Goal: Task Accomplishment & Management: Complete application form

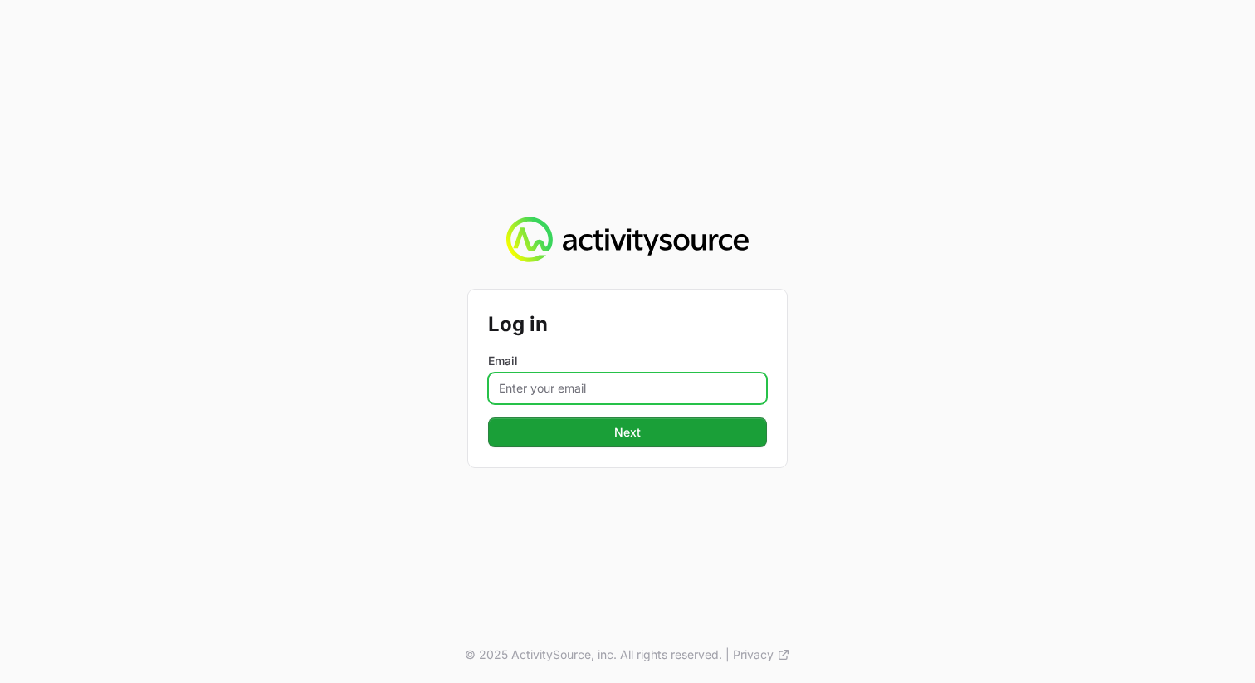
click at [597, 394] on input "Email" at bounding box center [627, 389] width 279 height 32
type input "[PERSON_NAME][EMAIL_ADDRESS][PERSON_NAME][DOMAIN_NAME]"
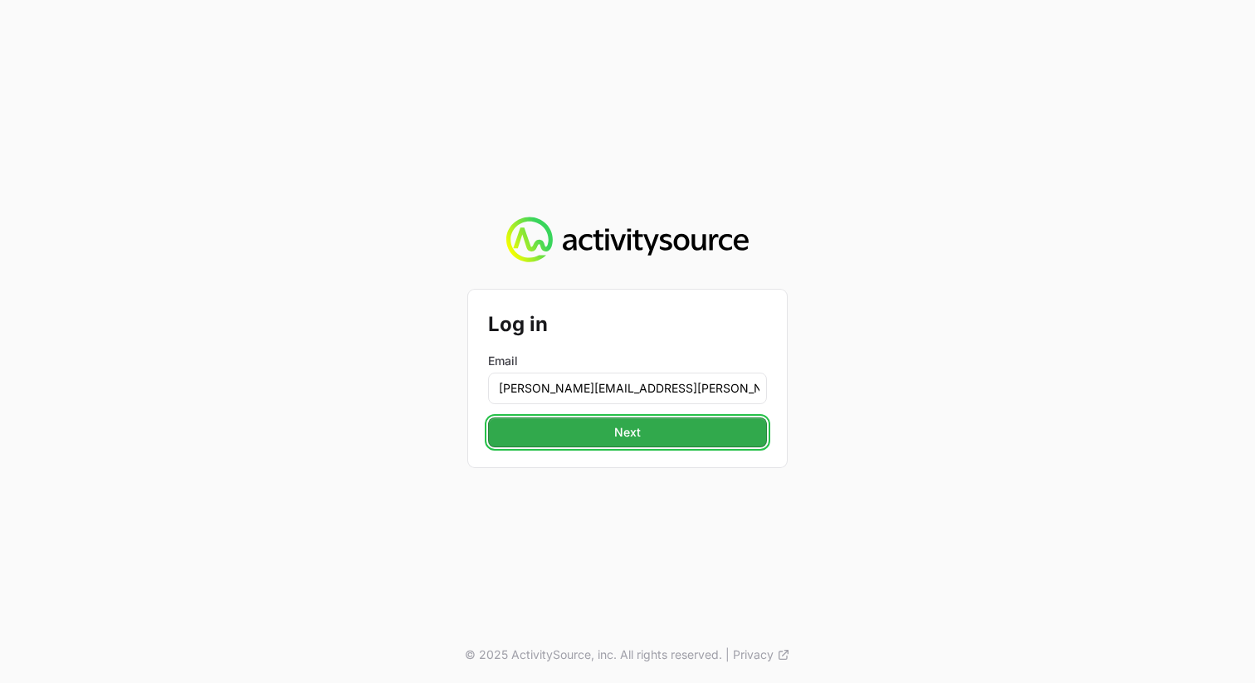
click at [626, 442] on span "Next" at bounding box center [627, 433] width 259 height 20
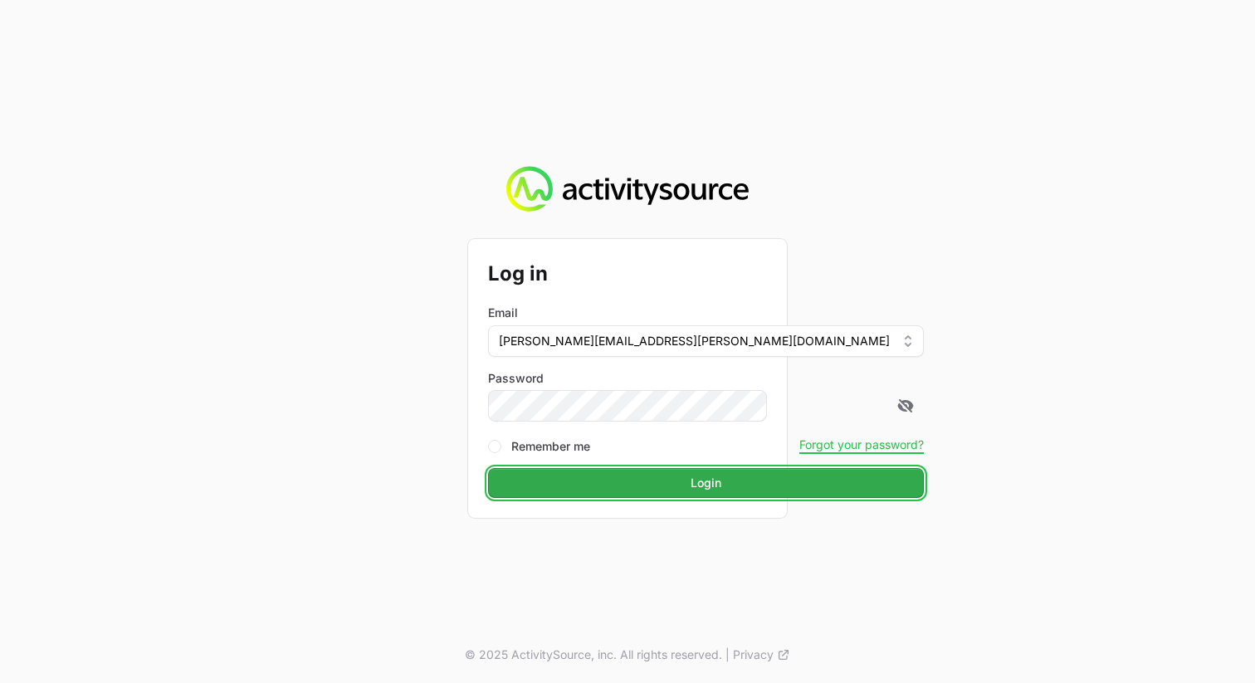
click at [684, 482] on span "Login" at bounding box center [706, 483] width 416 height 20
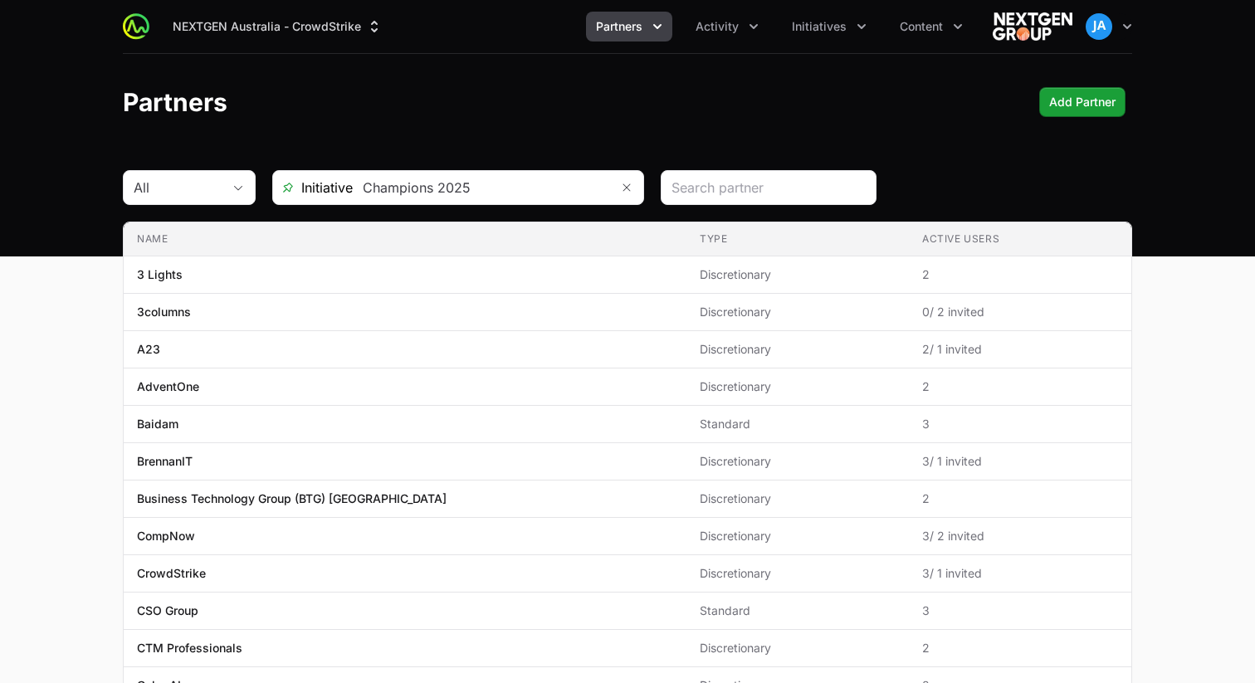
click at [664, 32] on icon "Partners menu" at bounding box center [657, 26] width 17 height 17
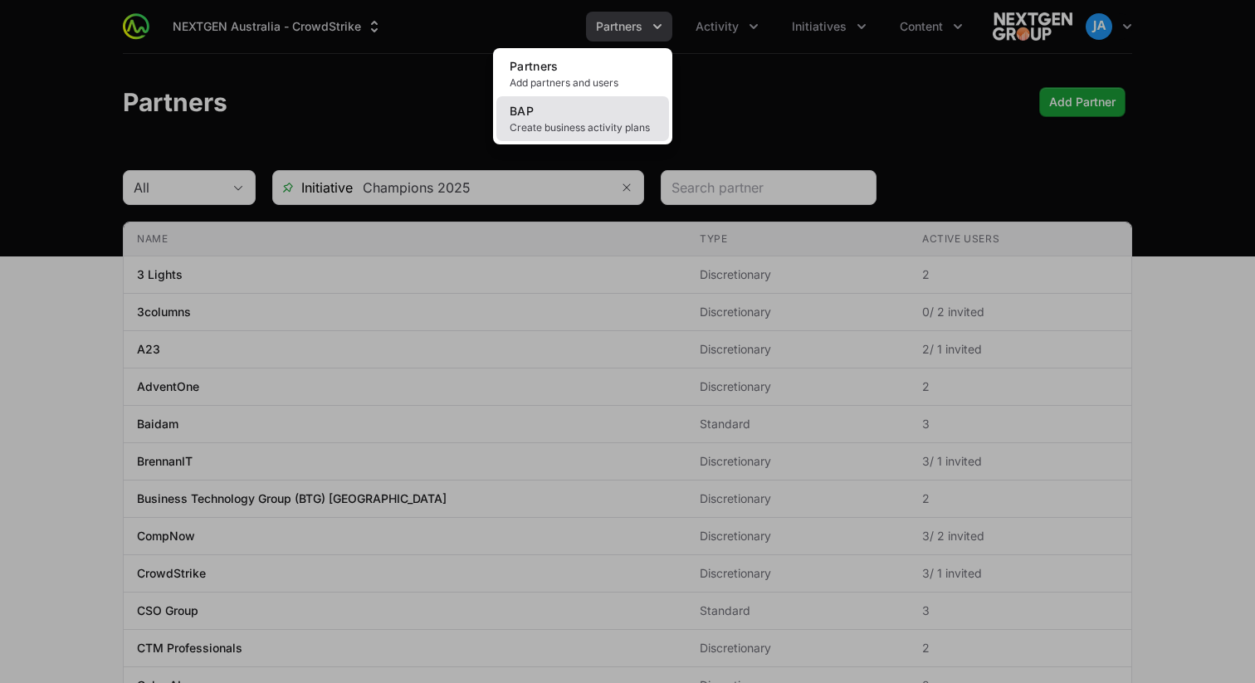
click at [520, 126] on span "Create business activity plans" at bounding box center [583, 127] width 146 height 13
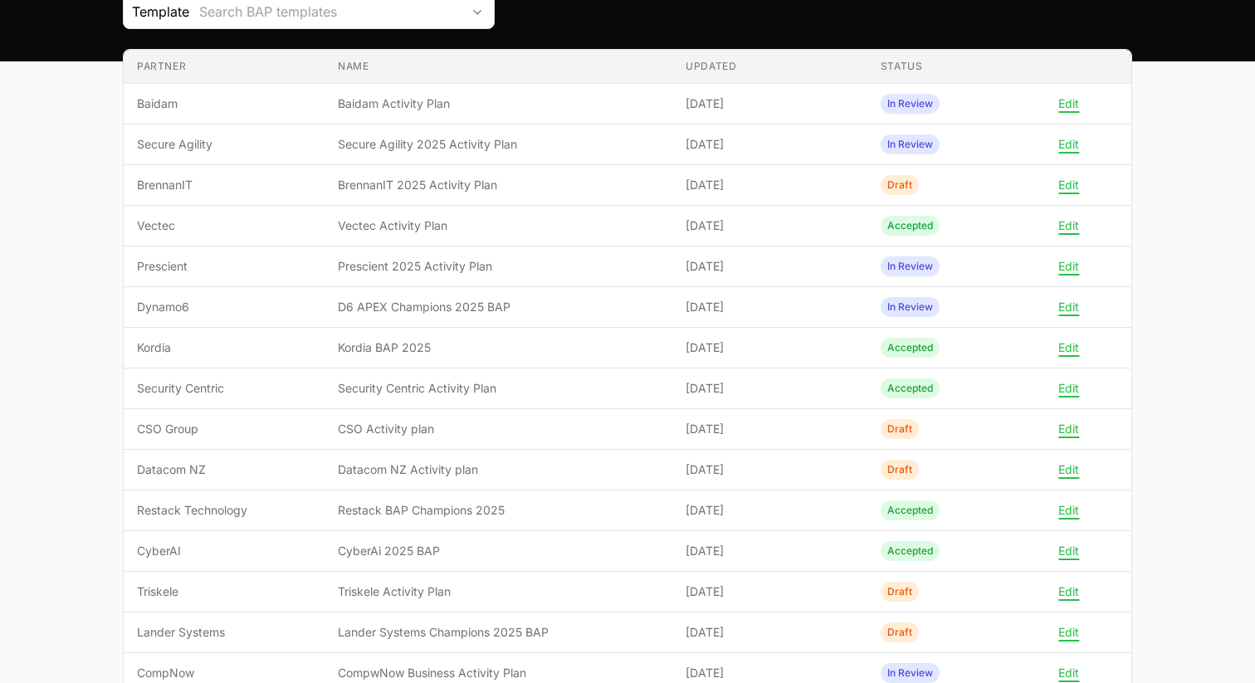
scroll to position [198, 0]
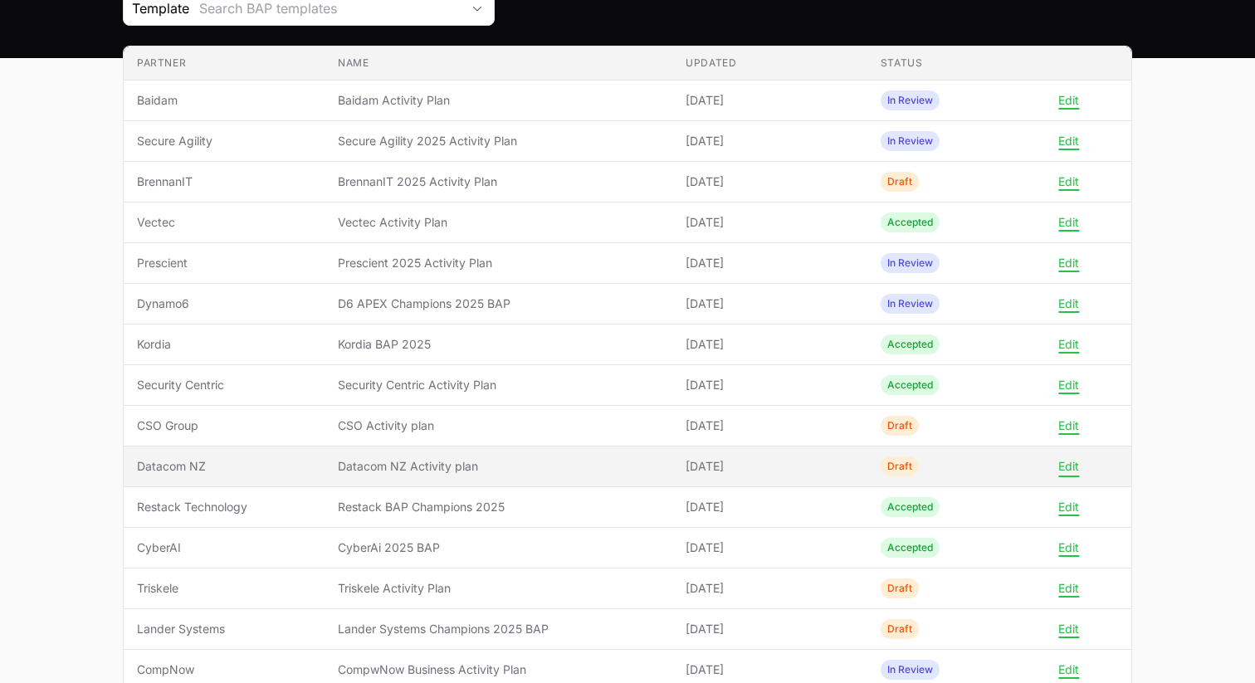
click at [1065, 468] on button "Edit" at bounding box center [1069, 466] width 21 height 15
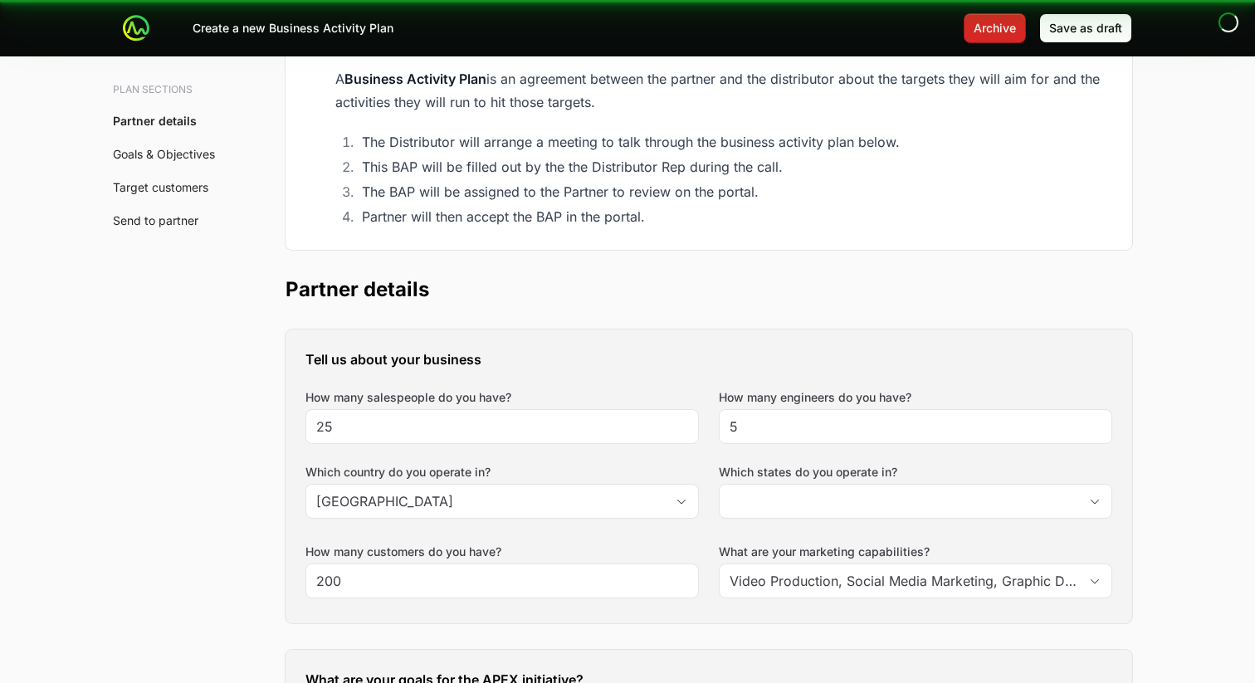
type input "[GEOGRAPHIC_DATA], [GEOGRAPHIC_DATA], [GEOGRAPHIC_DATA], [GEOGRAPHIC_DATA], [GE…"
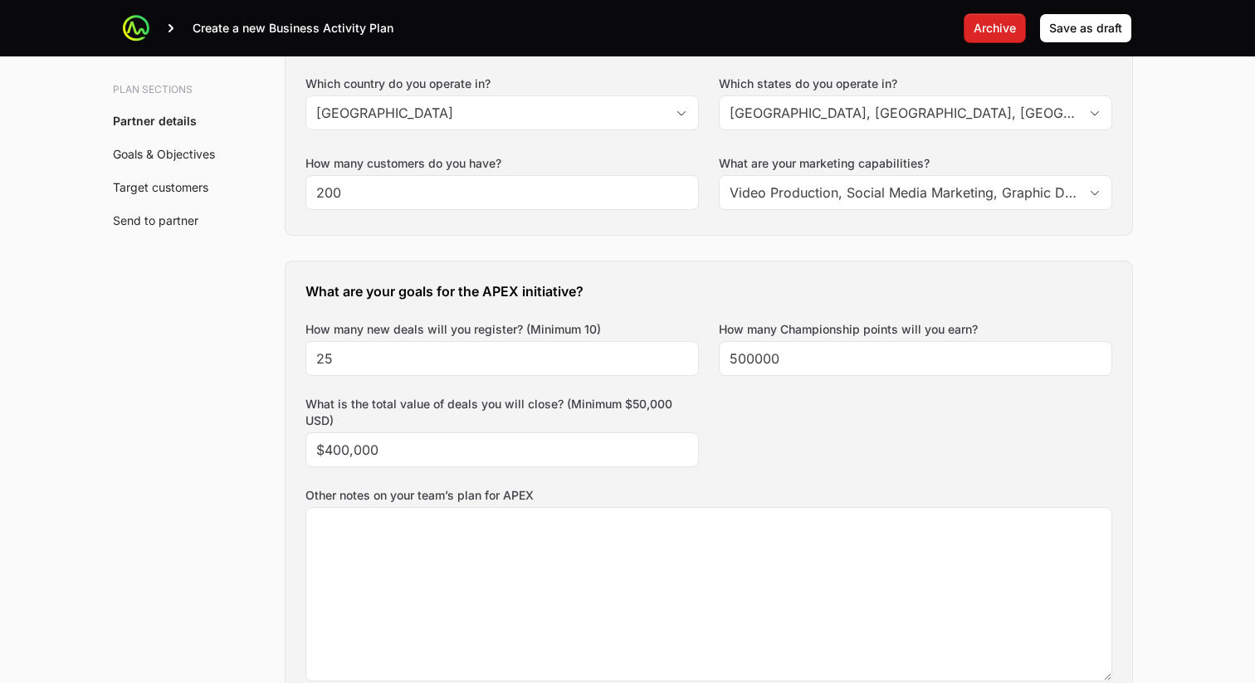
scroll to position [586, 0]
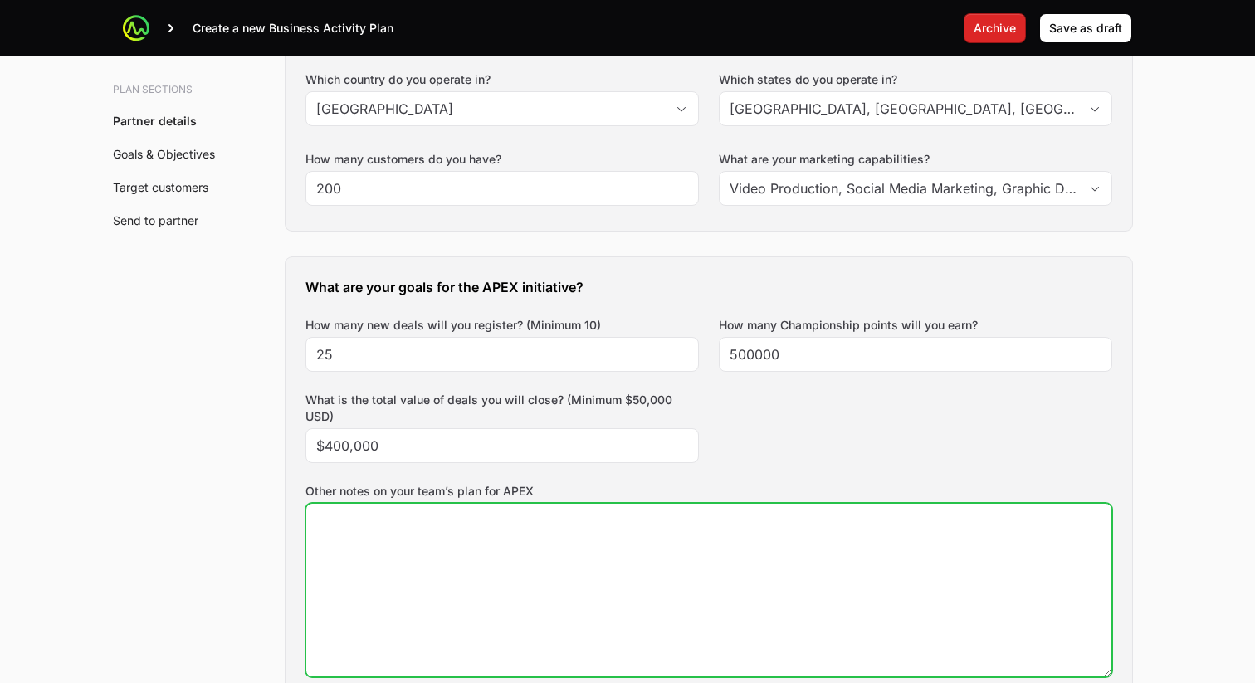
click at [377, 568] on textarea "Other notes on your team’s plan for APEX" at bounding box center [708, 590] width 805 height 173
paste textarea "· Focus on Government agencies, help them migrate at renewal back to Microsoft …"
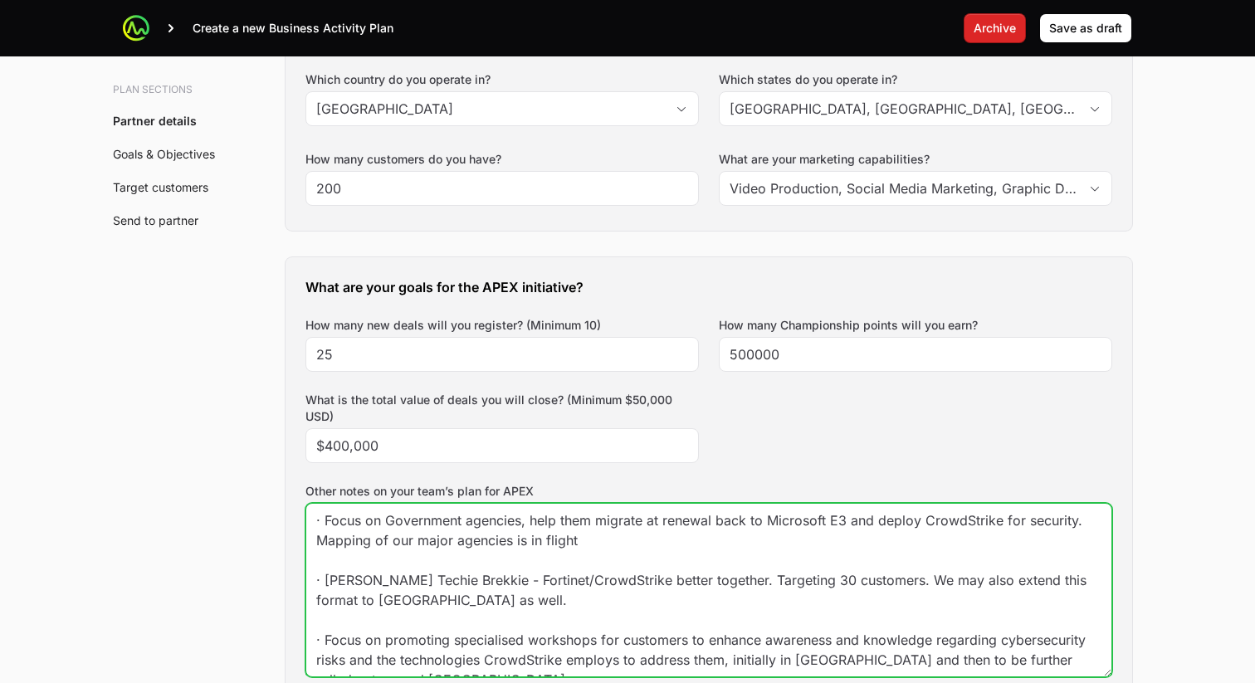
scroll to position [11, 0]
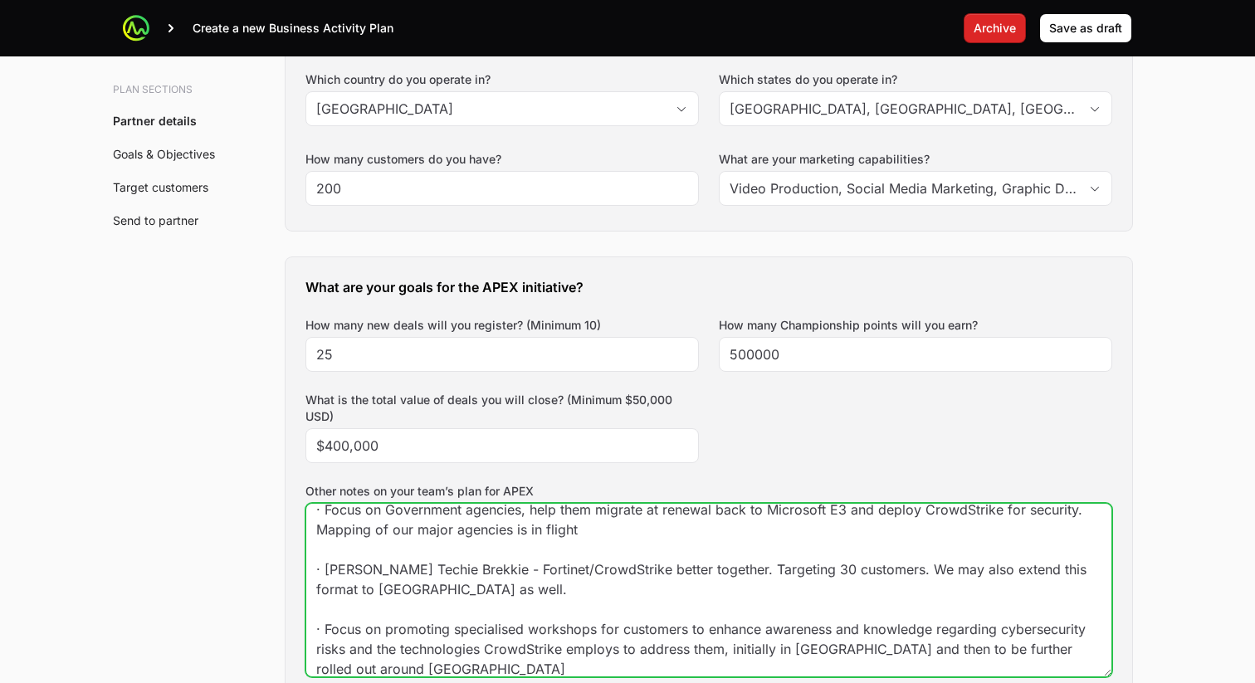
type textarea "· Focus on Government agencies, help them migrate at renewal back to Microsoft …"
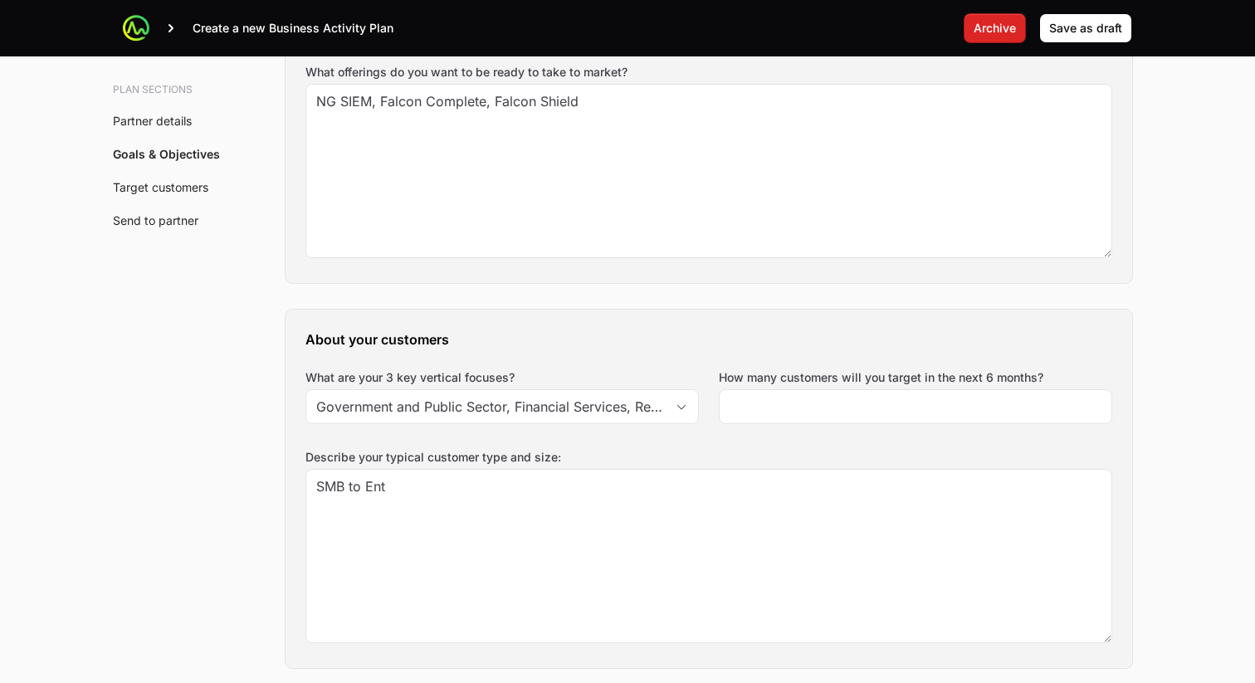
scroll to position [1775, 0]
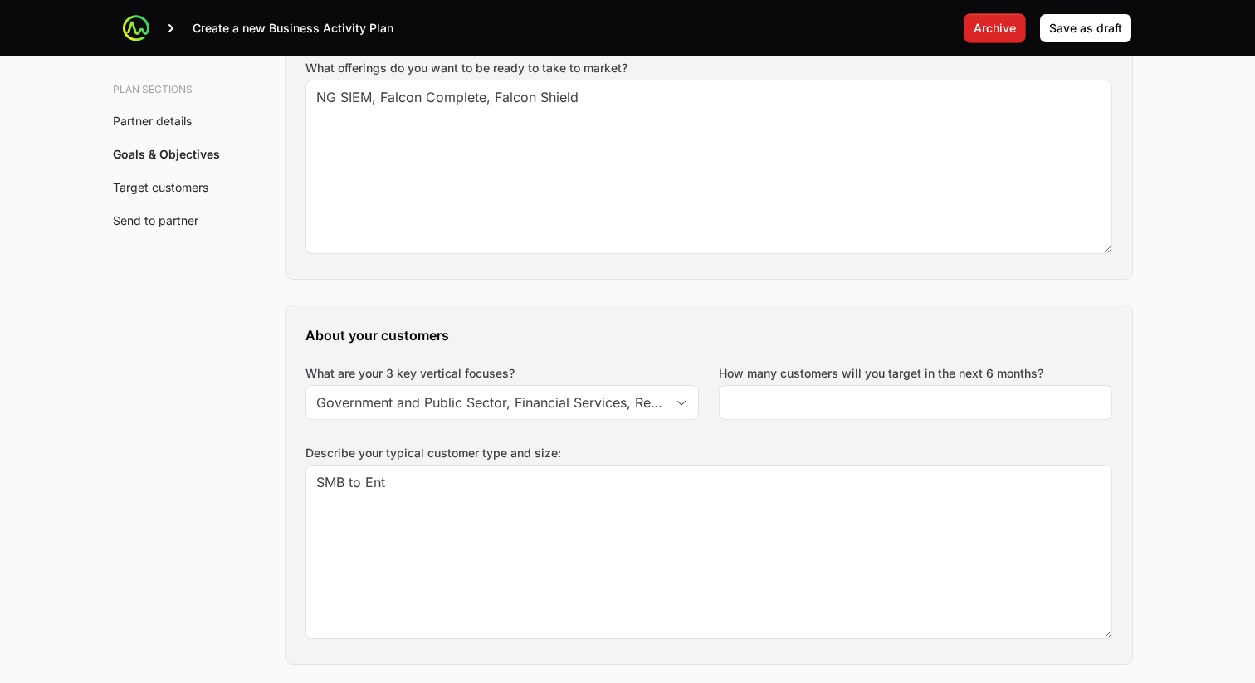
click at [786, 384] on div "How many customers will you target in the next 6 months?" at bounding box center [916, 392] width 394 height 55
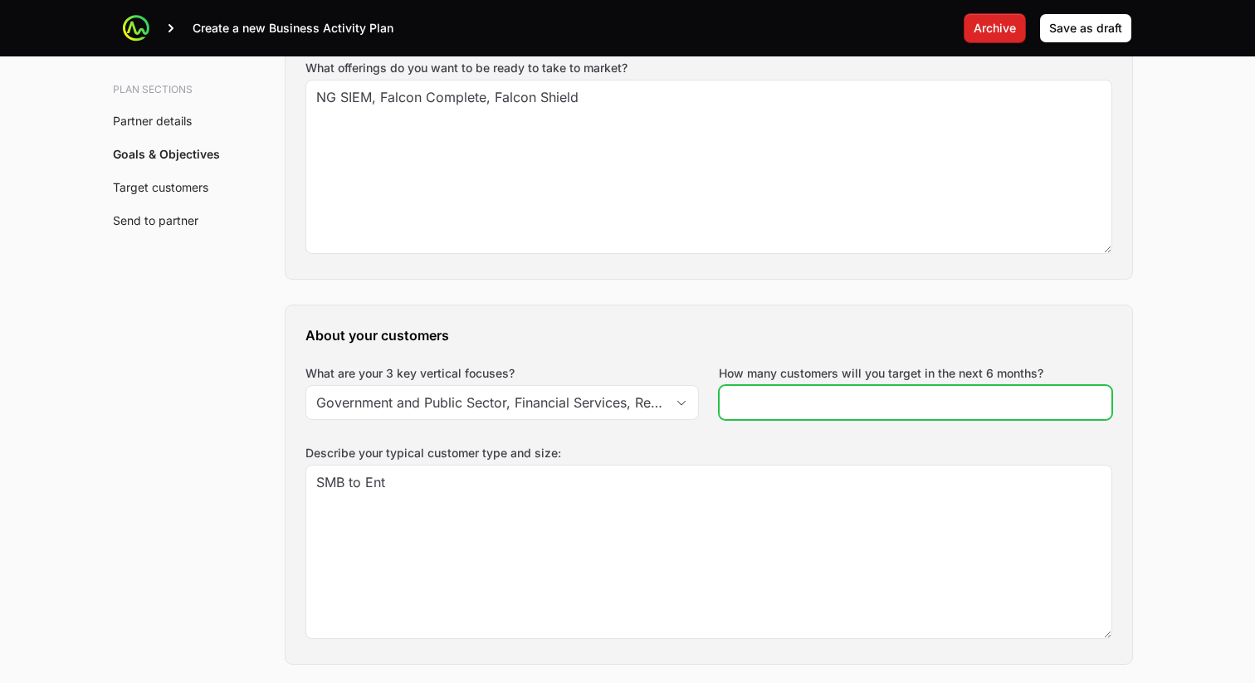
click at [785, 394] on input "How many customers will you target in the next 6 months?" at bounding box center [916, 403] width 372 height 20
click at [790, 404] on input "How many customers will you target in the next 6 months?" at bounding box center [916, 403] width 372 height 20
click at [765, 393] on input "How many customers will you target in the next 6 months?" at bounding box center [916, 403] width 372 height 20
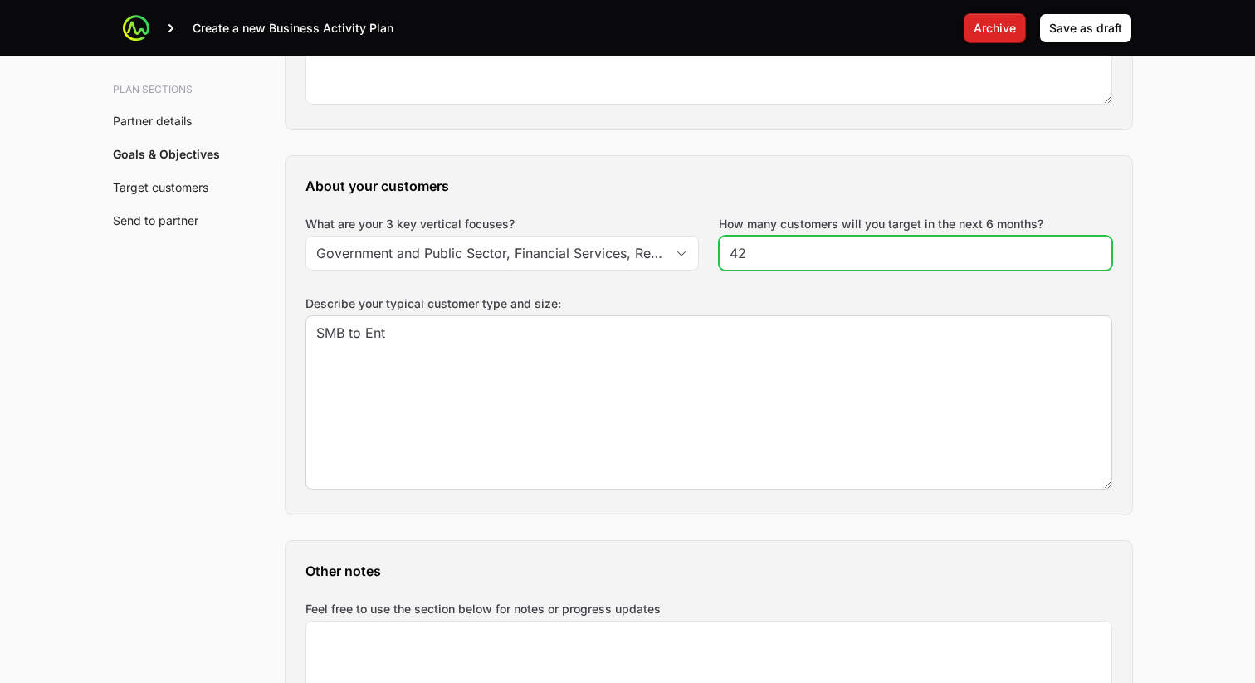
scroll to position [1933, 0]
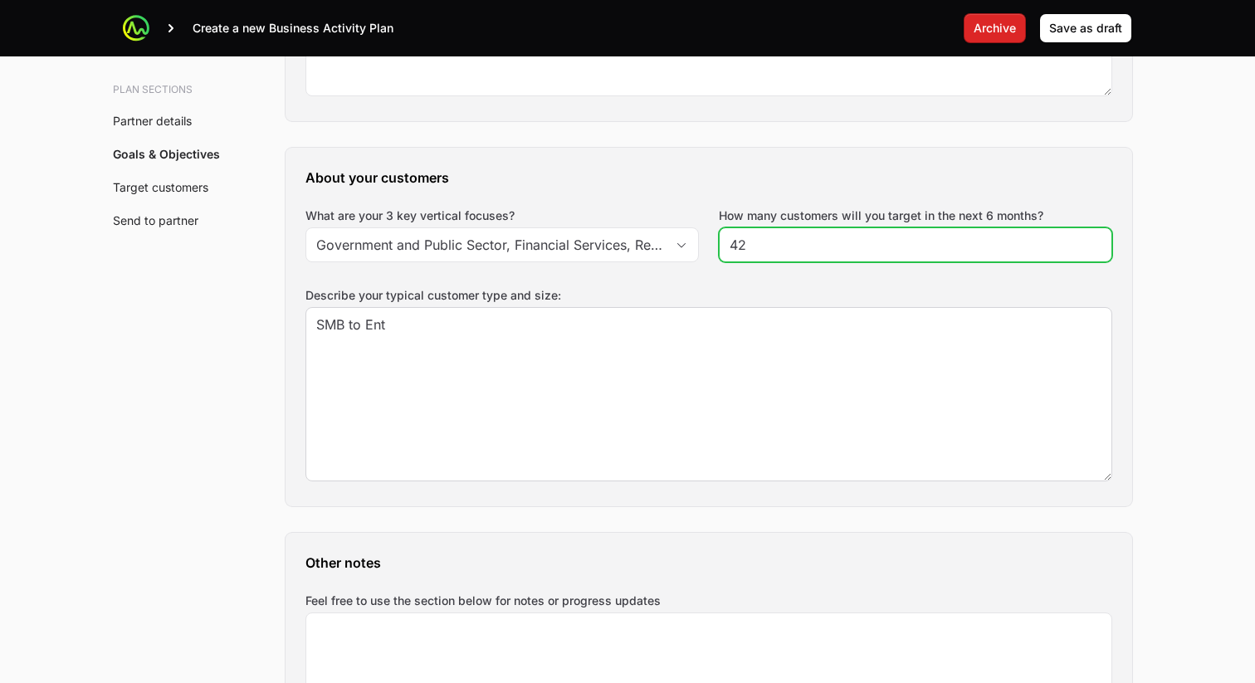
type input "42"
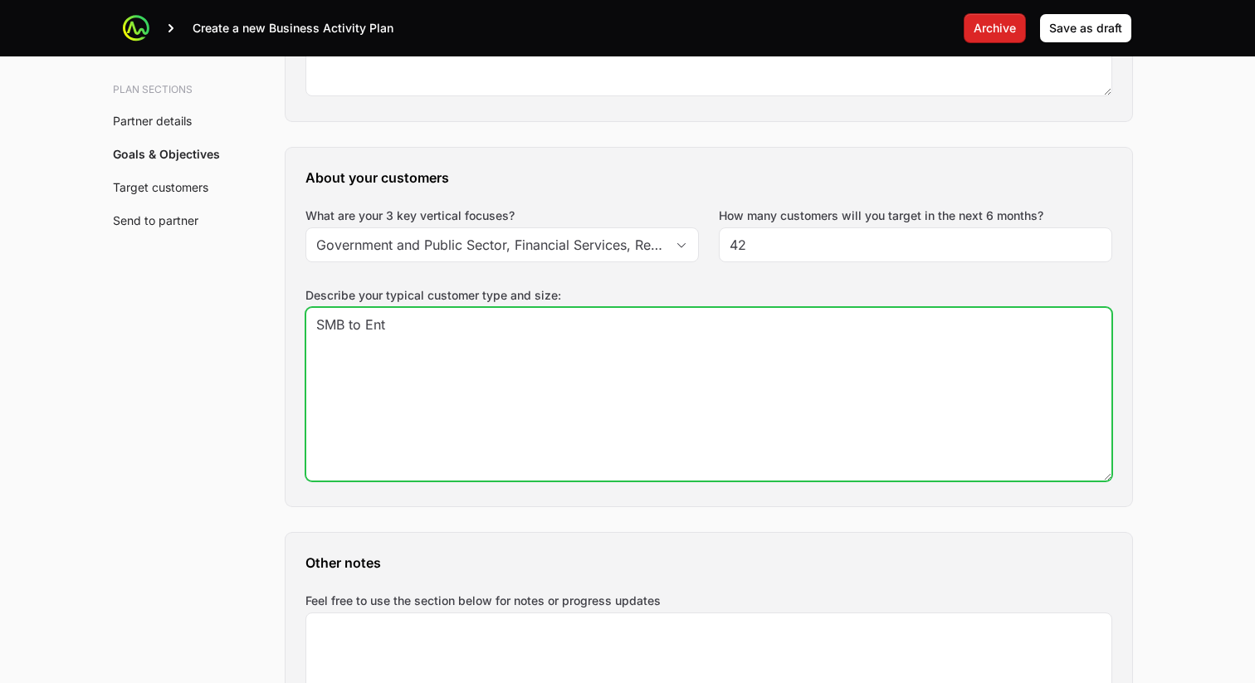
click at [434, 329] on textarea "SMB to Ent" at bounding box center [708, 394] width 805 height 173
paste textarea "· [PERSON_NAME] has a target of 30 Customers; possibly [GEOGRAPHIC_DATA] as wel…"
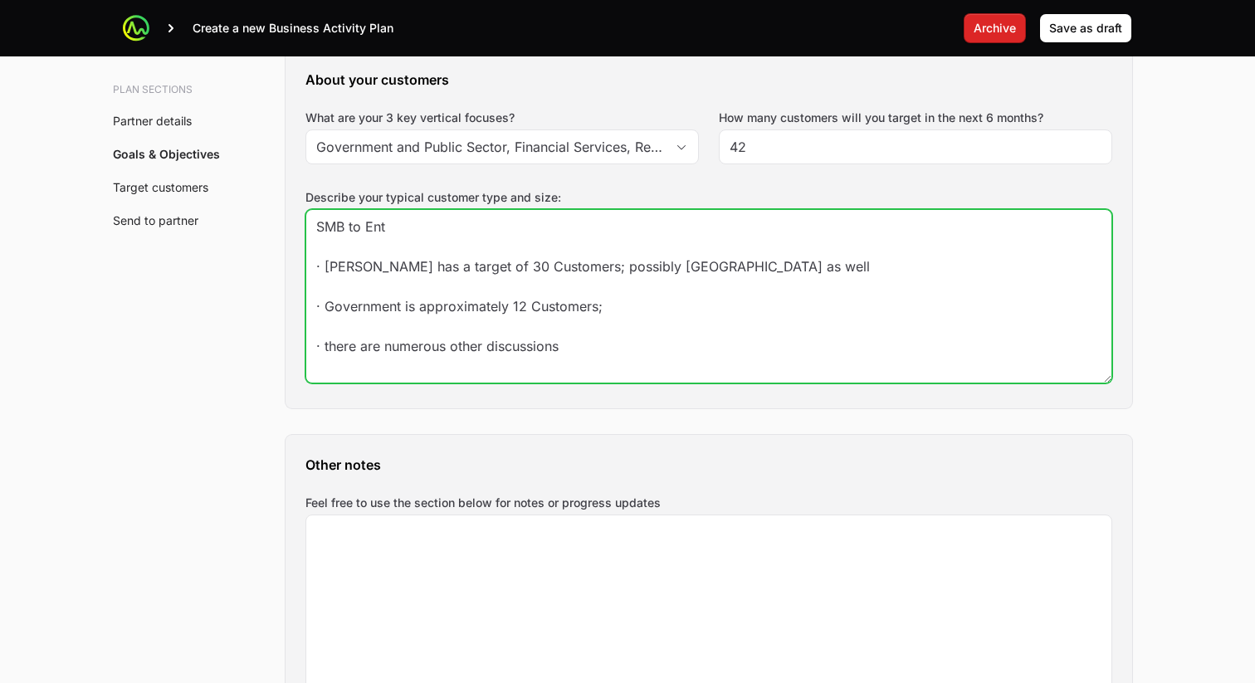
scroll to position [2037, 0]
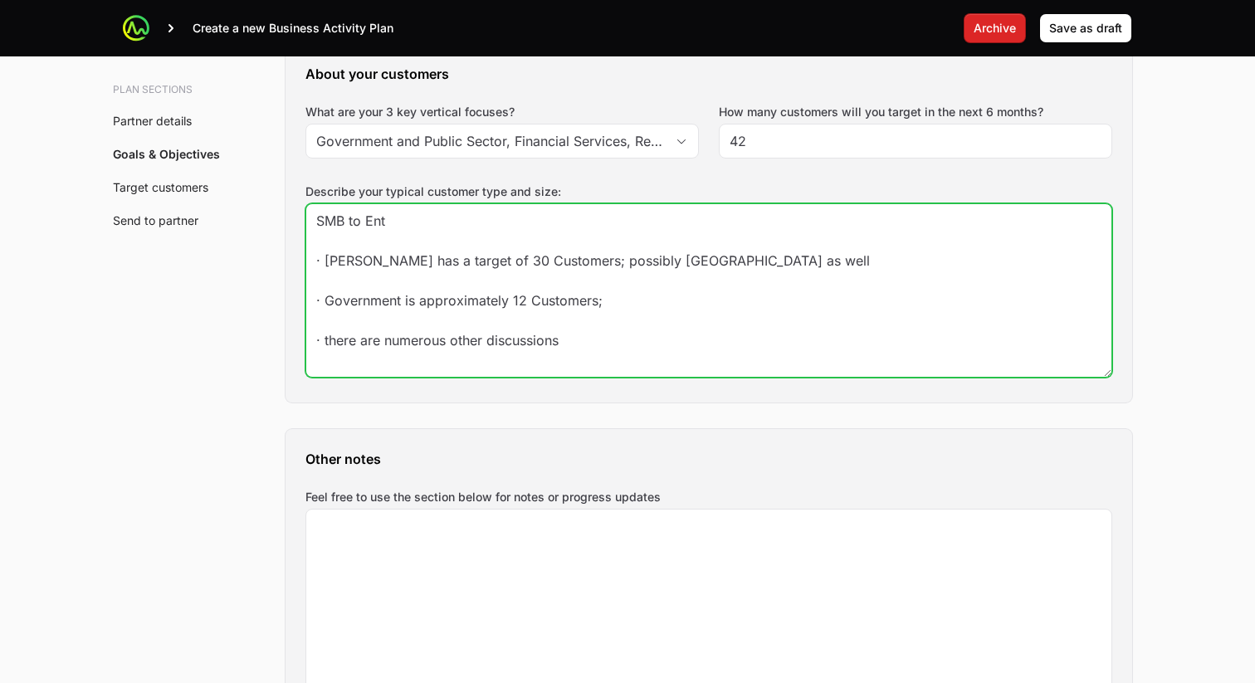
type textarea "SMB to Ent · [PERSON_NAME] has a target of 30 Customers; possibly [GEOGRAPHIC_D…"
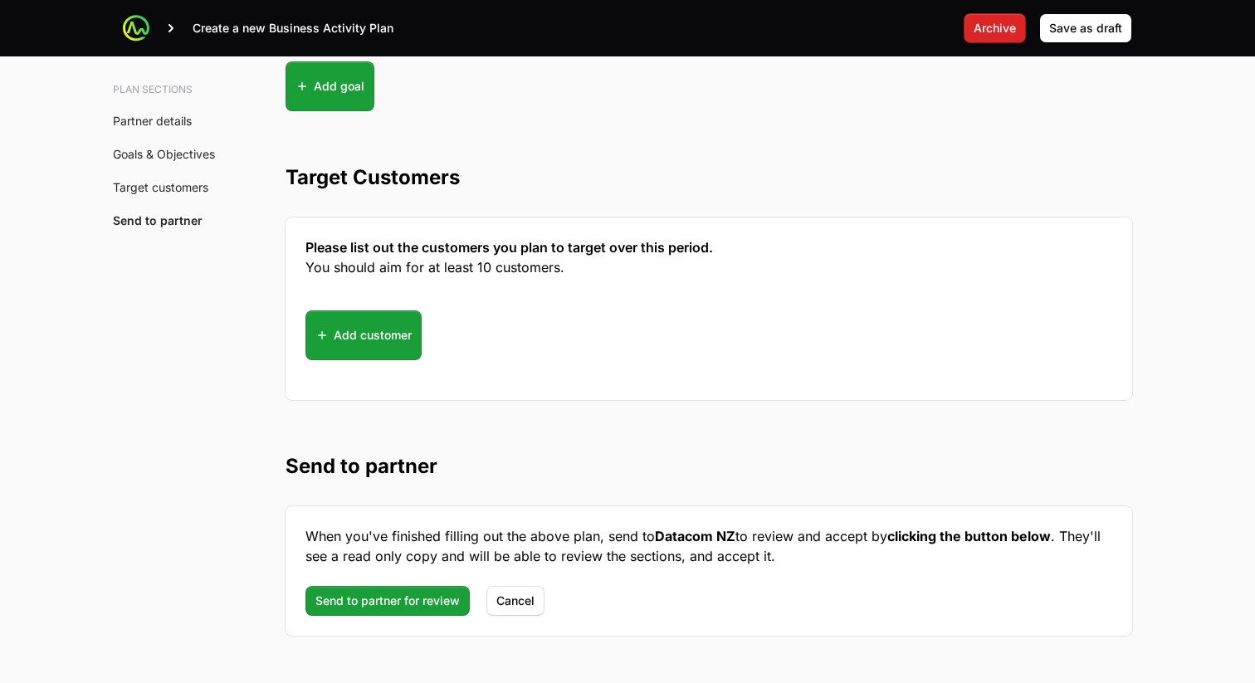
scroll to position [4425, 0]
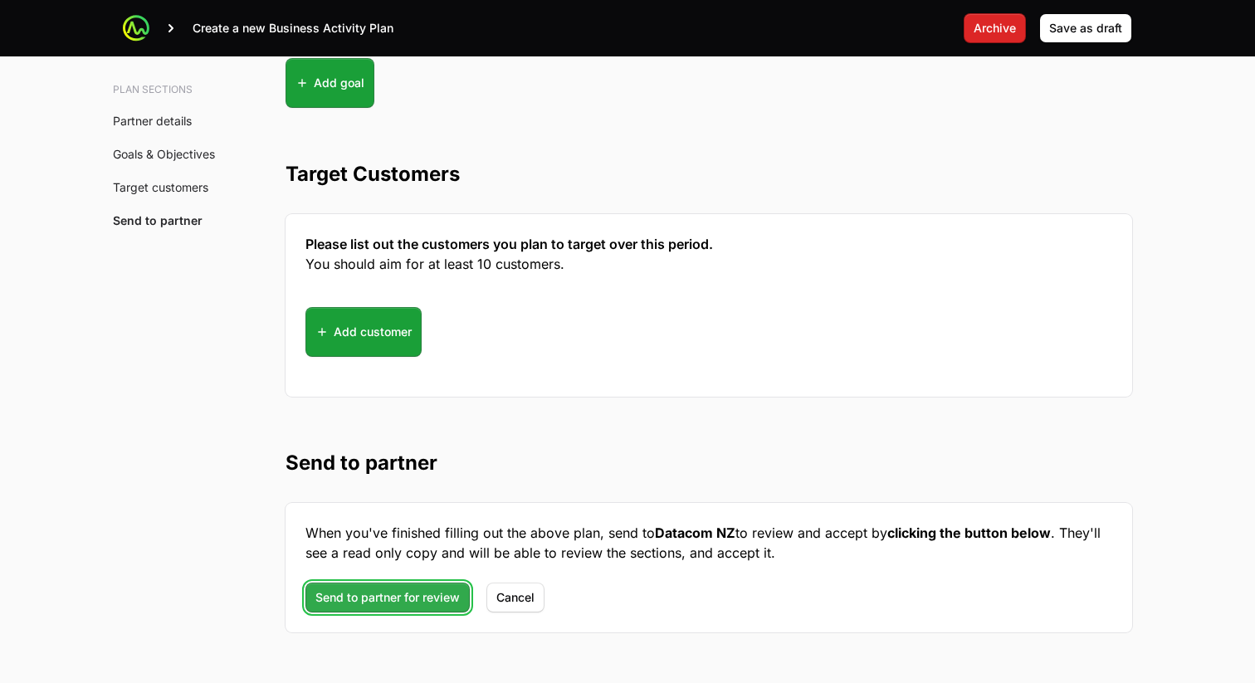
click at [397, 597] on span "Send to partner for review" at bounding box center [388, 598] width 144 height 20
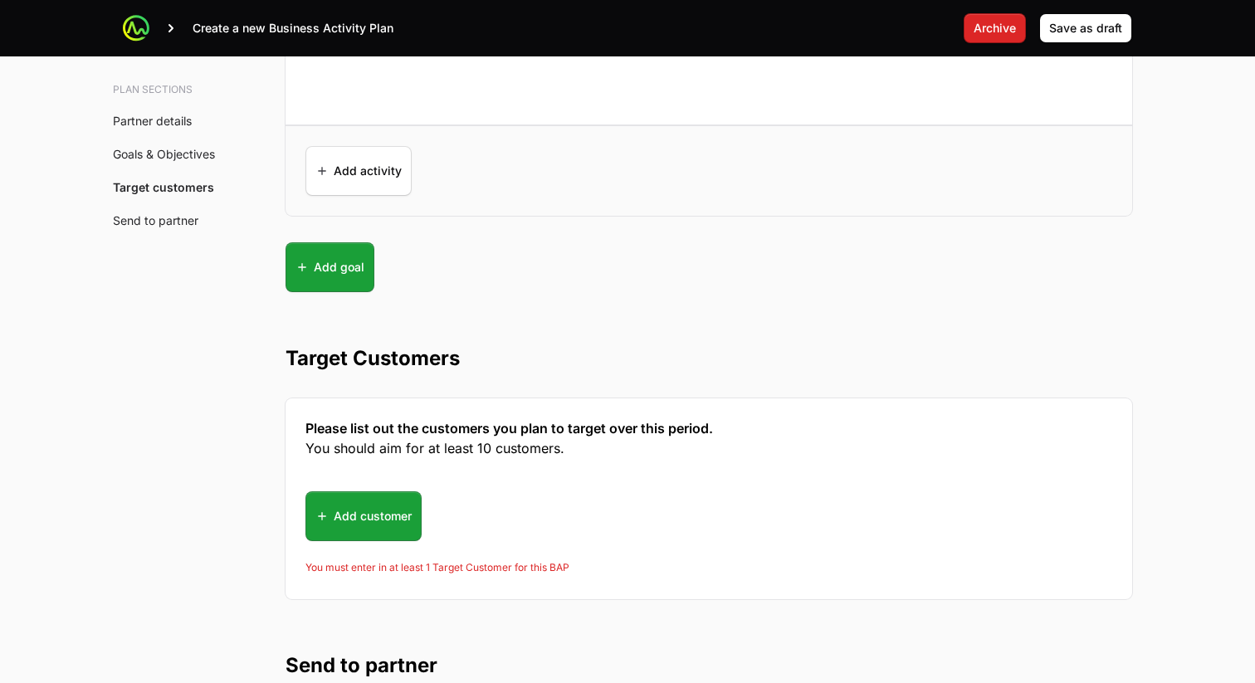
scroll to position [4245, 0]
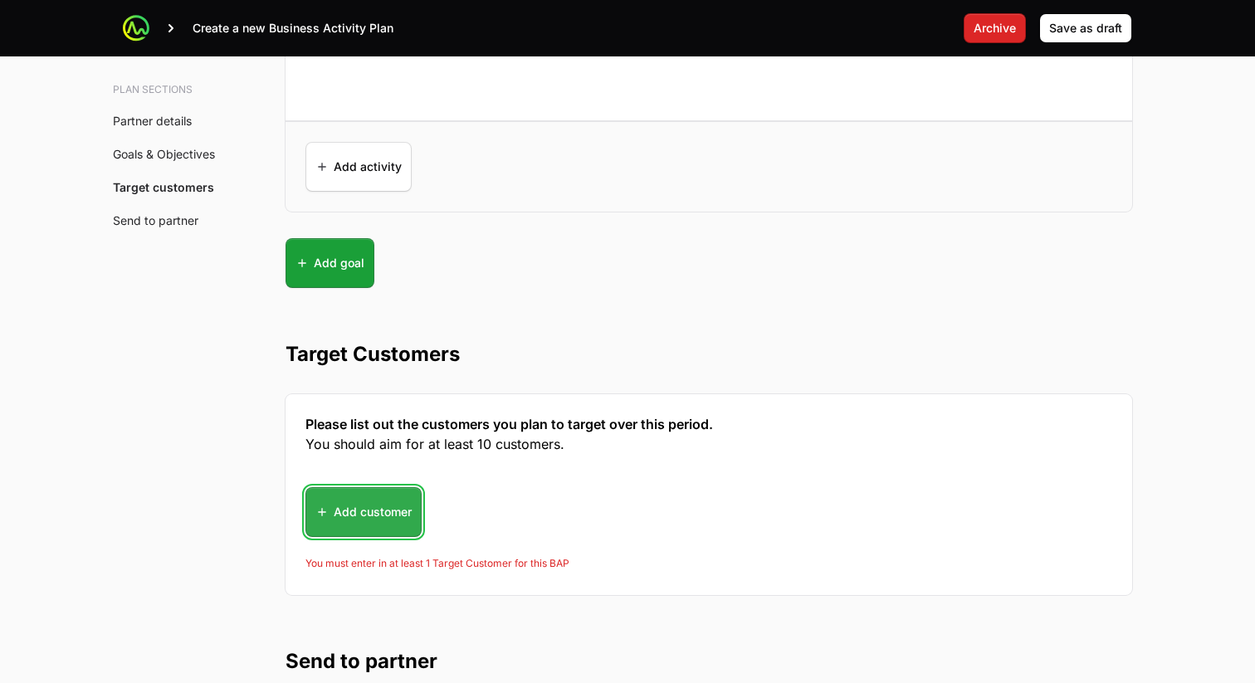
click at [374, 519] on span "Add customer" at bounding box center [364, 512] width 96 height 40
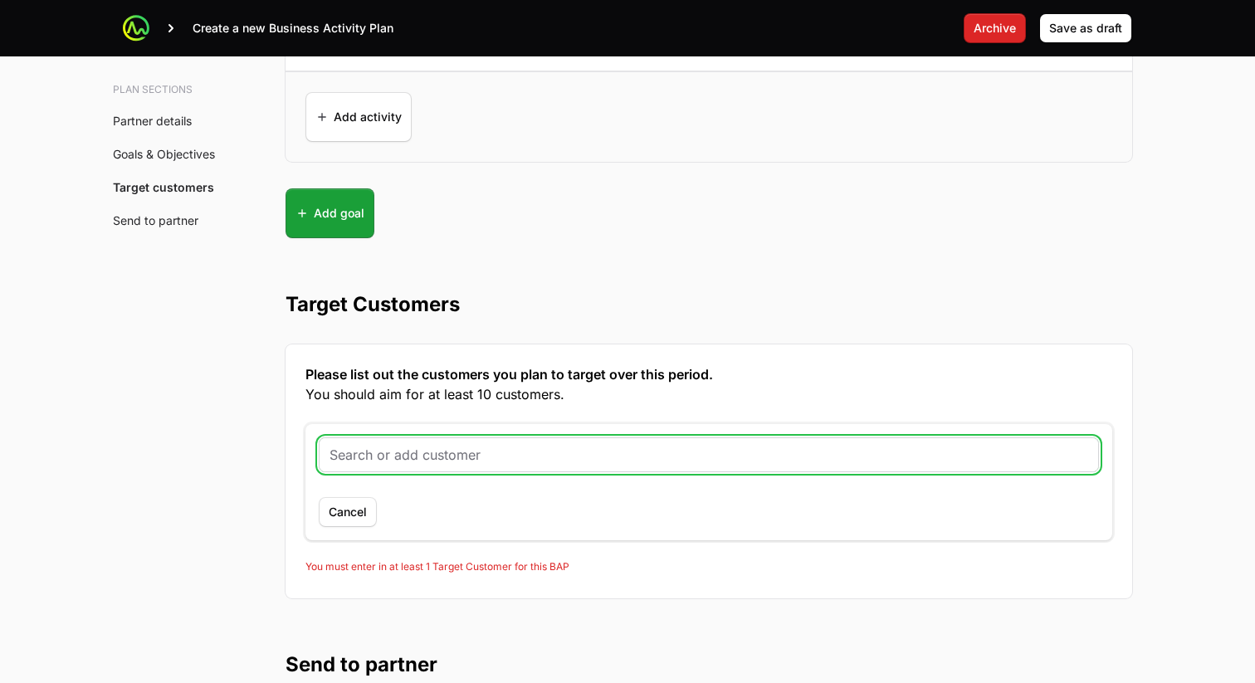
scroll to position [4310, 0]
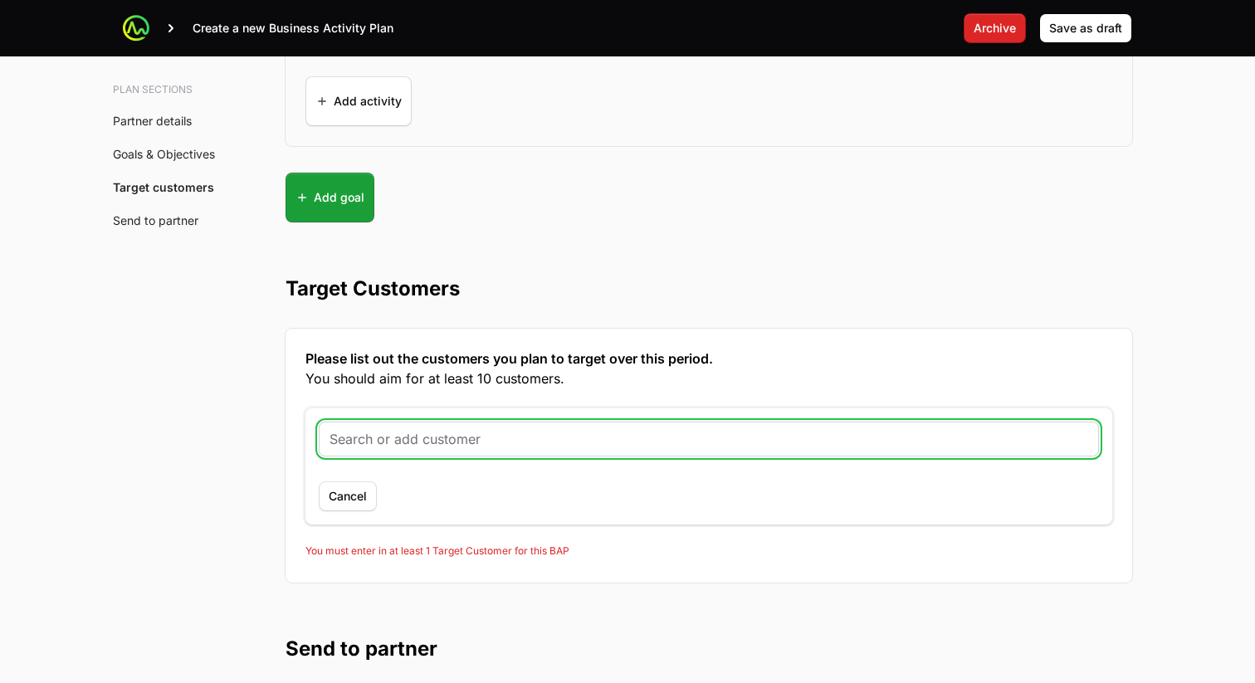
click at [556, 429] on input "text" at bounding box center [709, 439] width 759 height 20
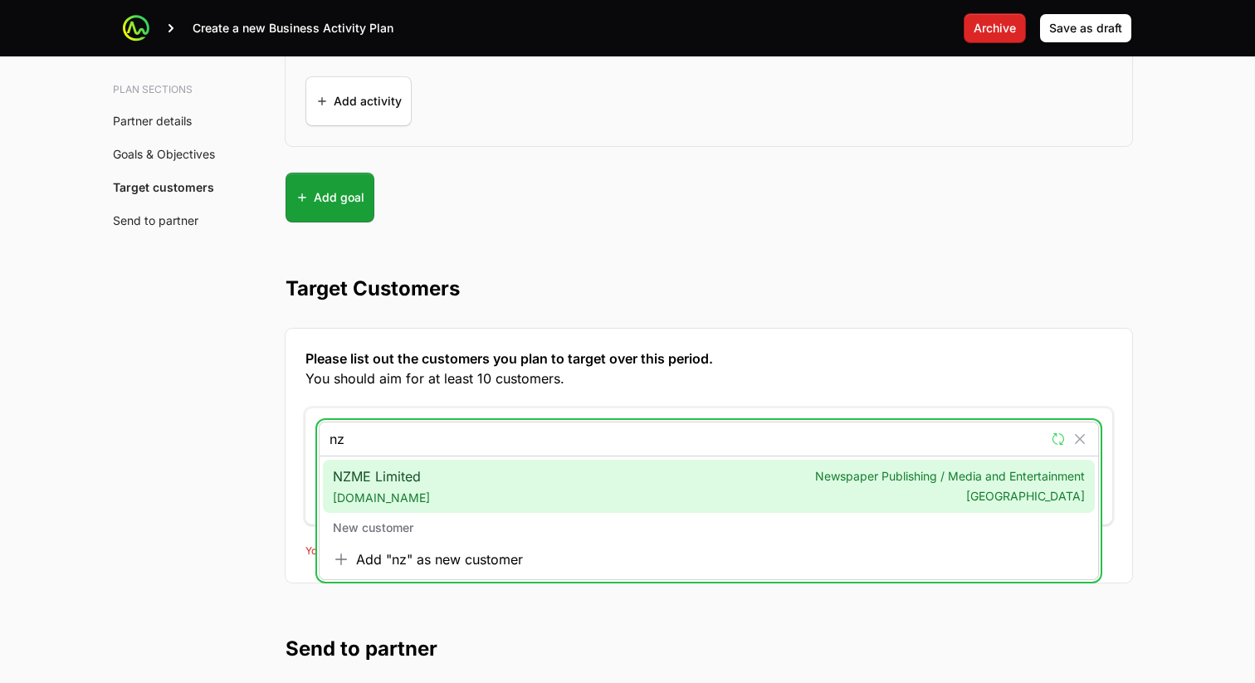
type input "n"
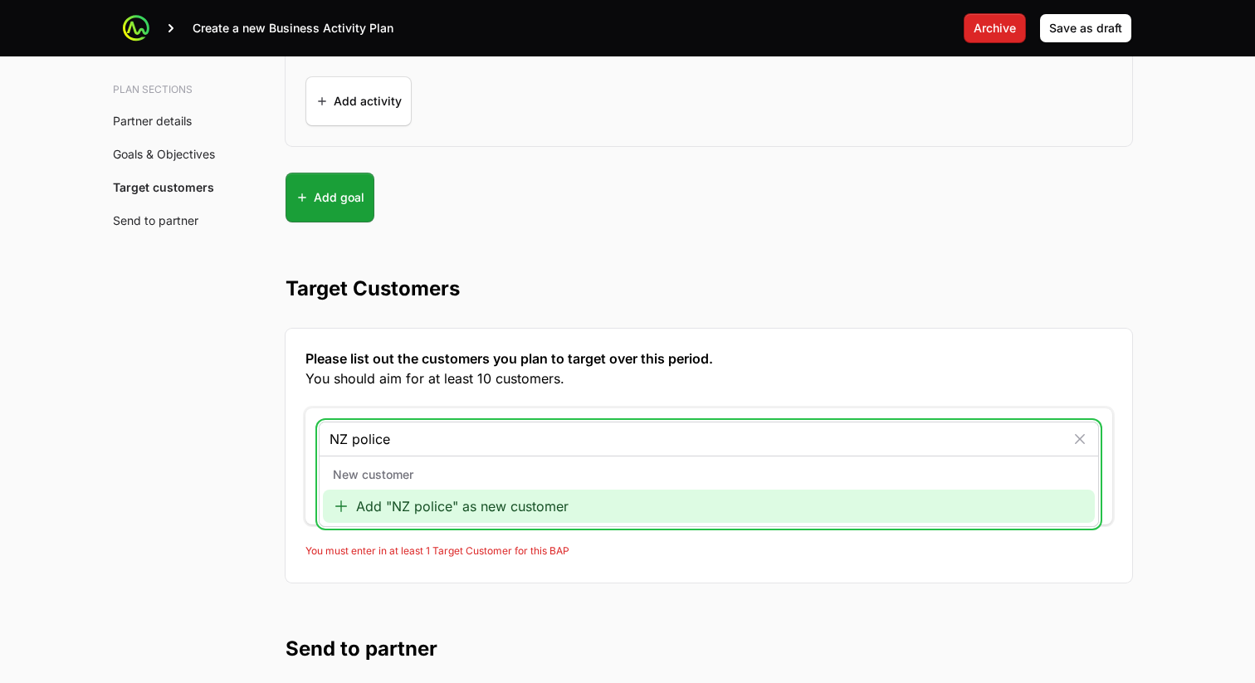
type input "NZ police"
click at [483, 511] on div "Add "NZ police" as new customer" at bounding box center [709, 506] width 772 height 33
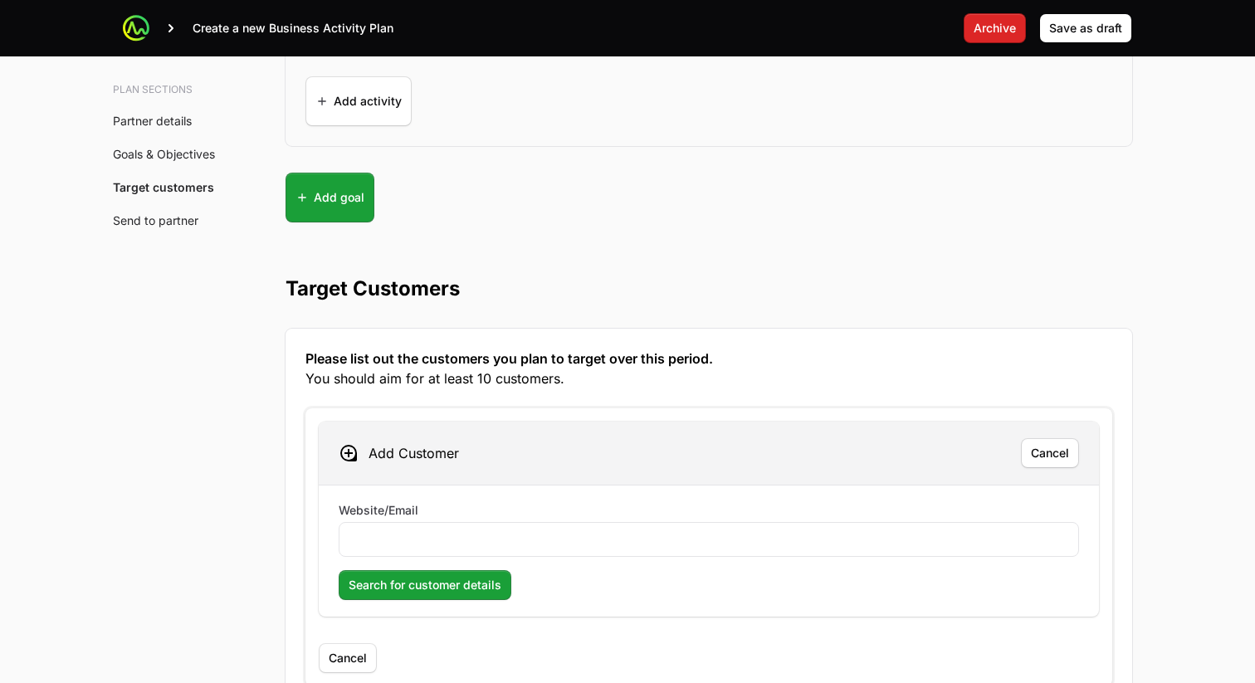
click at [440, 551] on div at bounding box center [709, 539] width 741 height 35
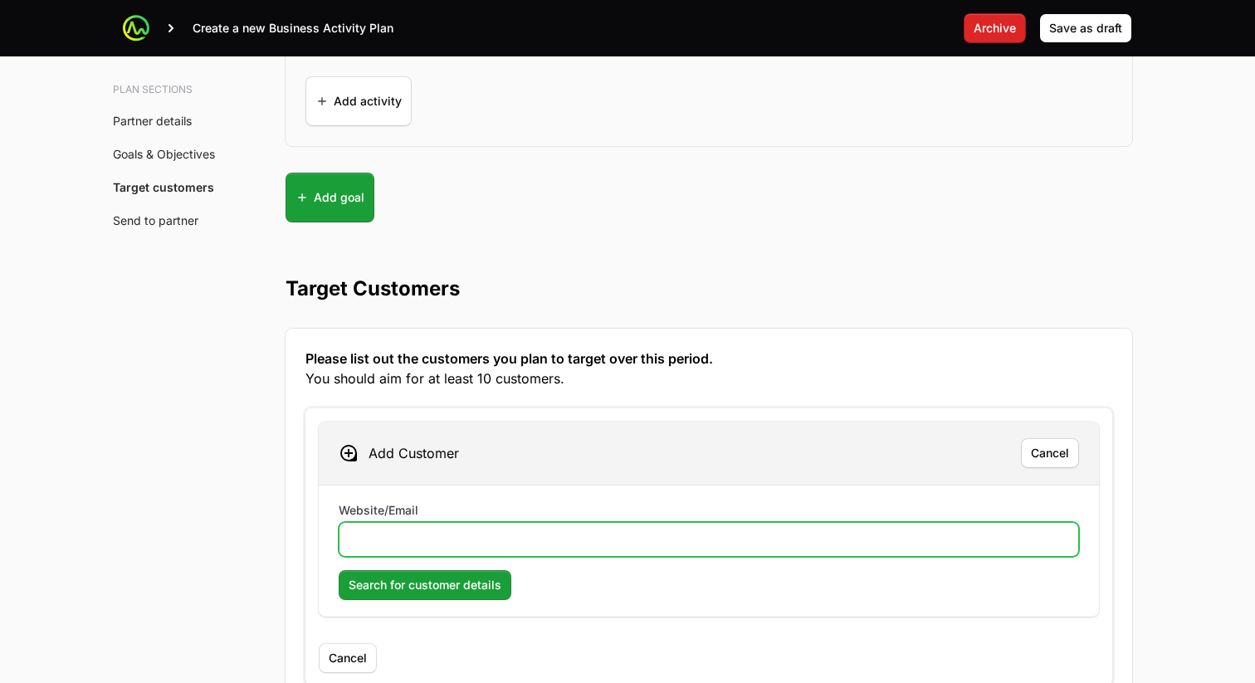
click at [439, 533] on input "Website/Email" at bounding box center [709, 540] width 719 height 20
paste input "[URL][DOMAIN_NAME]"
type input "[URL][DOMAIN_NAME]"
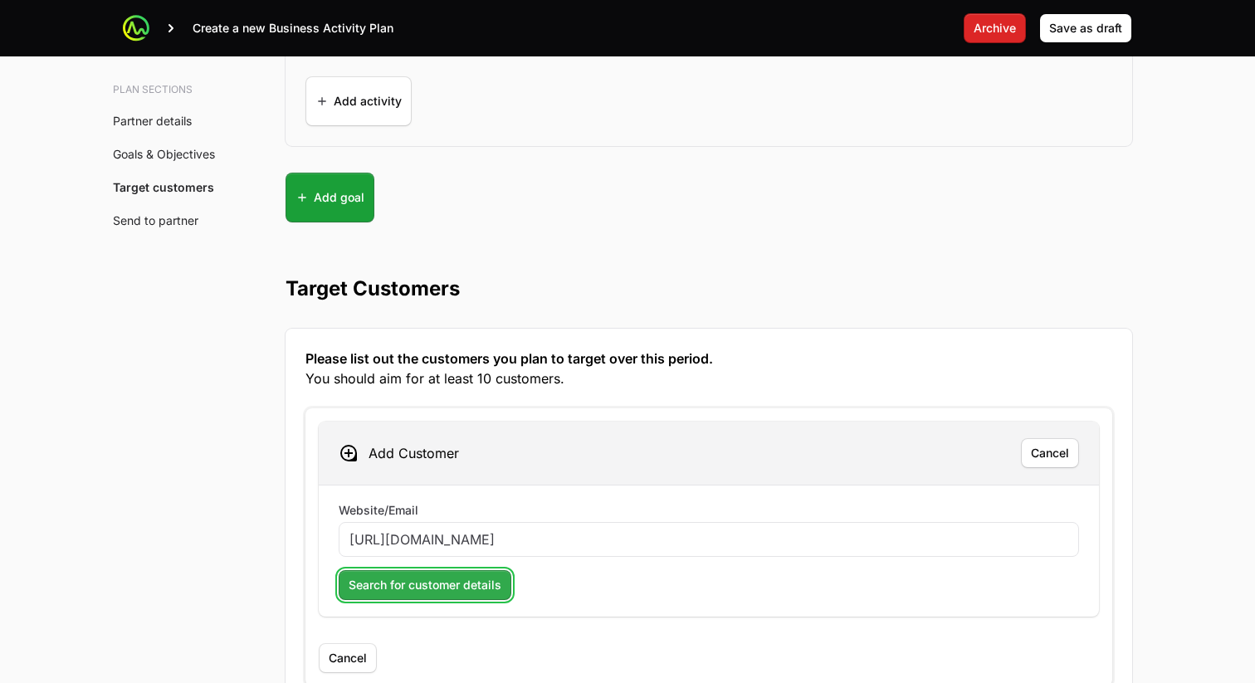
click at [384, 586] on span "Search for customer details" at bounding box center [425, 585] width 153 height 20
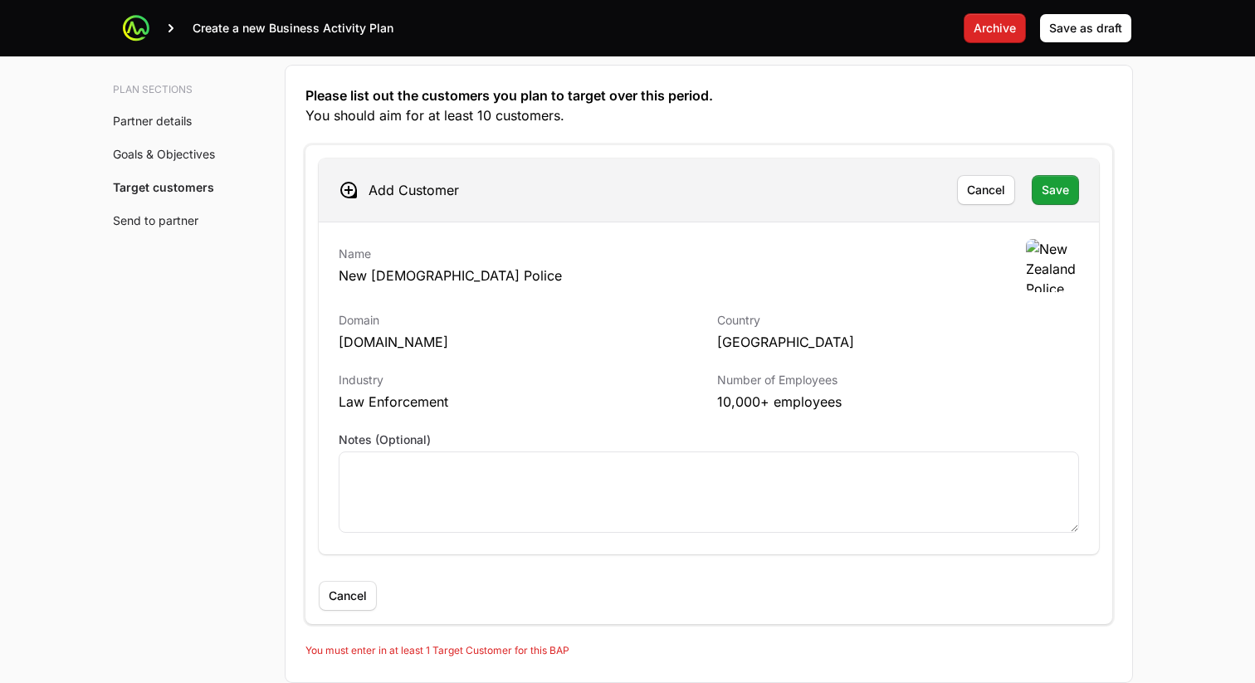
scroll to position [4572, 0]
click at [1051, 200] on span "Save" at bounding box center [1055, 192] width 27 height 20
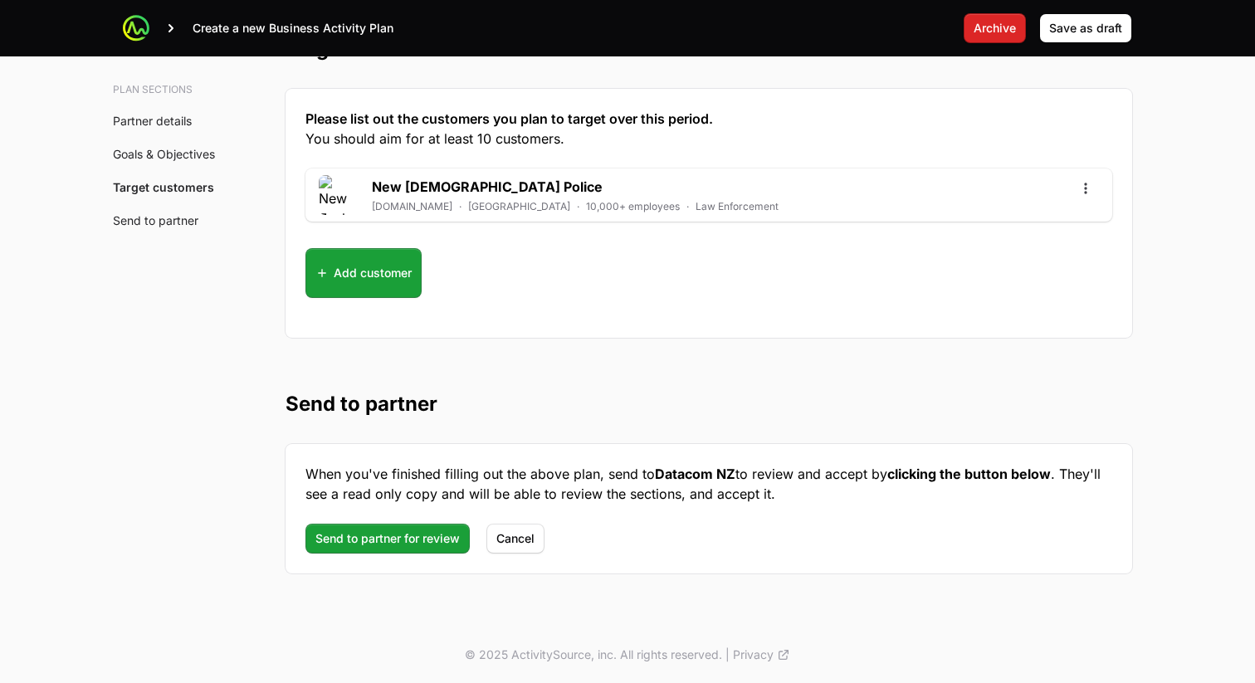
scroll to position [4549, 0]
click at [407, 530] on span "Send to partner for review" at bounding box center [388, 540] width 144 height 20
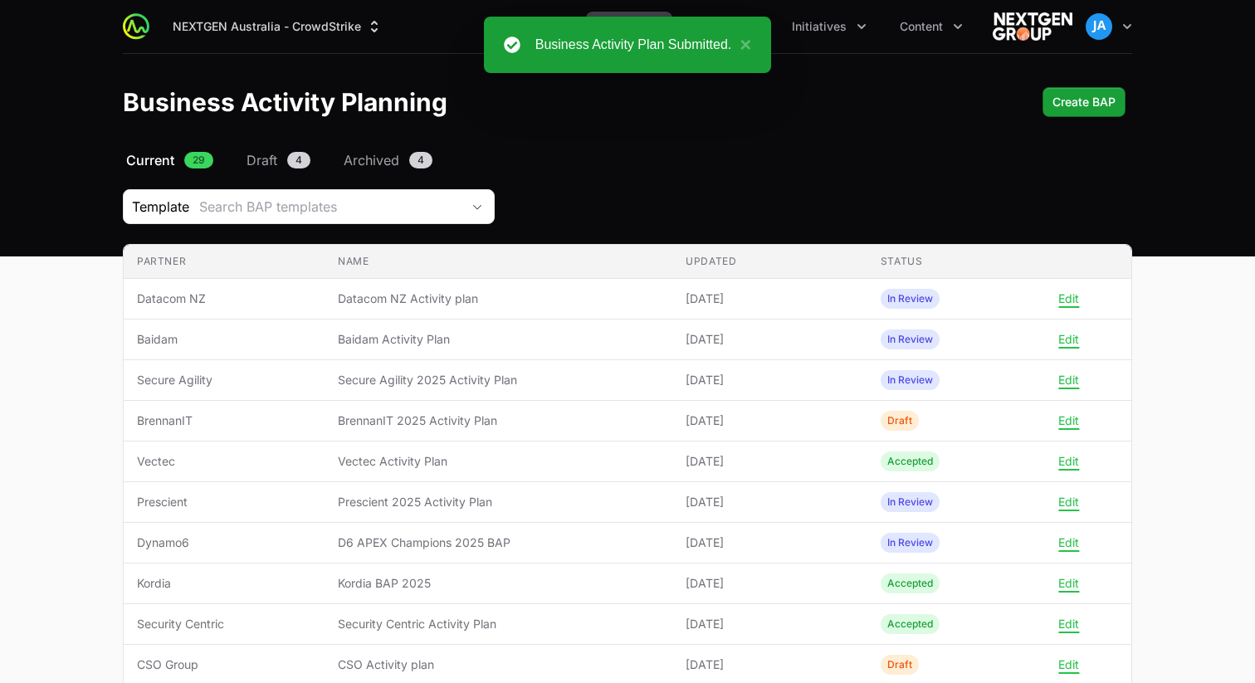
click at [720, 159] on nav "Current 29 Draft 4 Archived 4" at bounding box center [628, 160] width 1010 height 20
click at [756, 56] on div "Business Activity Plan Submitted. ×" at bounding box center [628, 45] width 288 height 56
click at [751, 53] on button "×" at bounding box center [742, 45] width 20 height 20
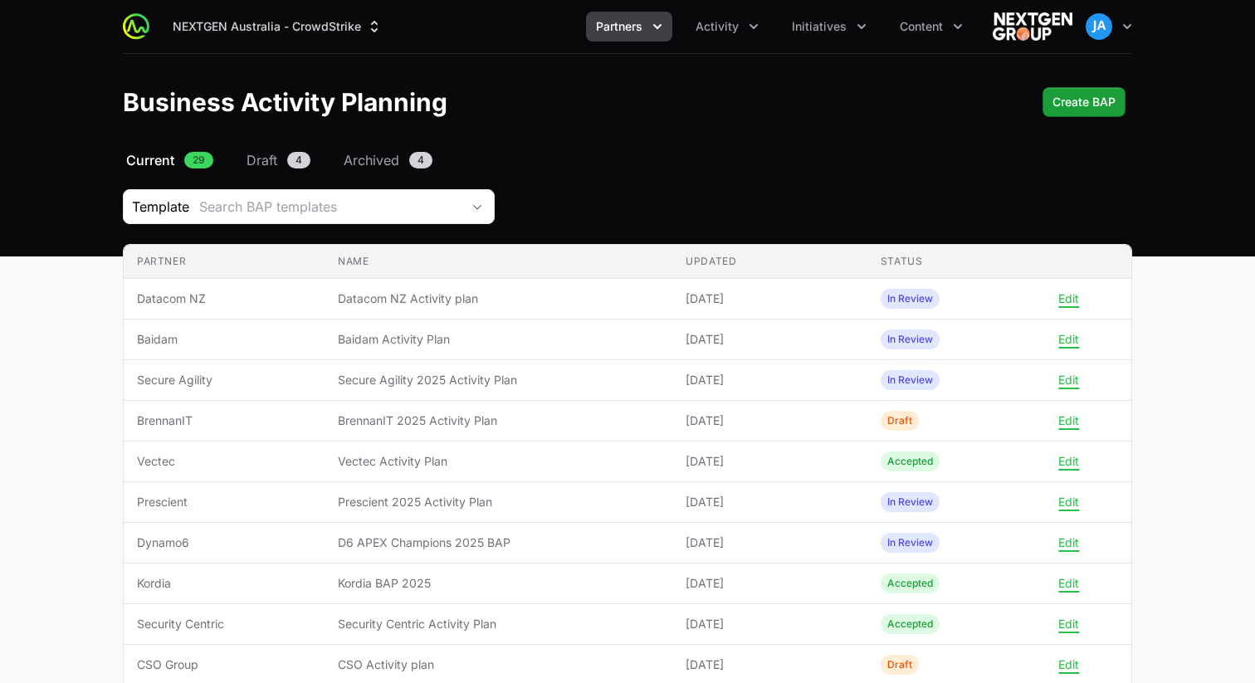
click at [659, 28] on icon "Partners menu" at bounding box center [657, 26] width 8 height 5
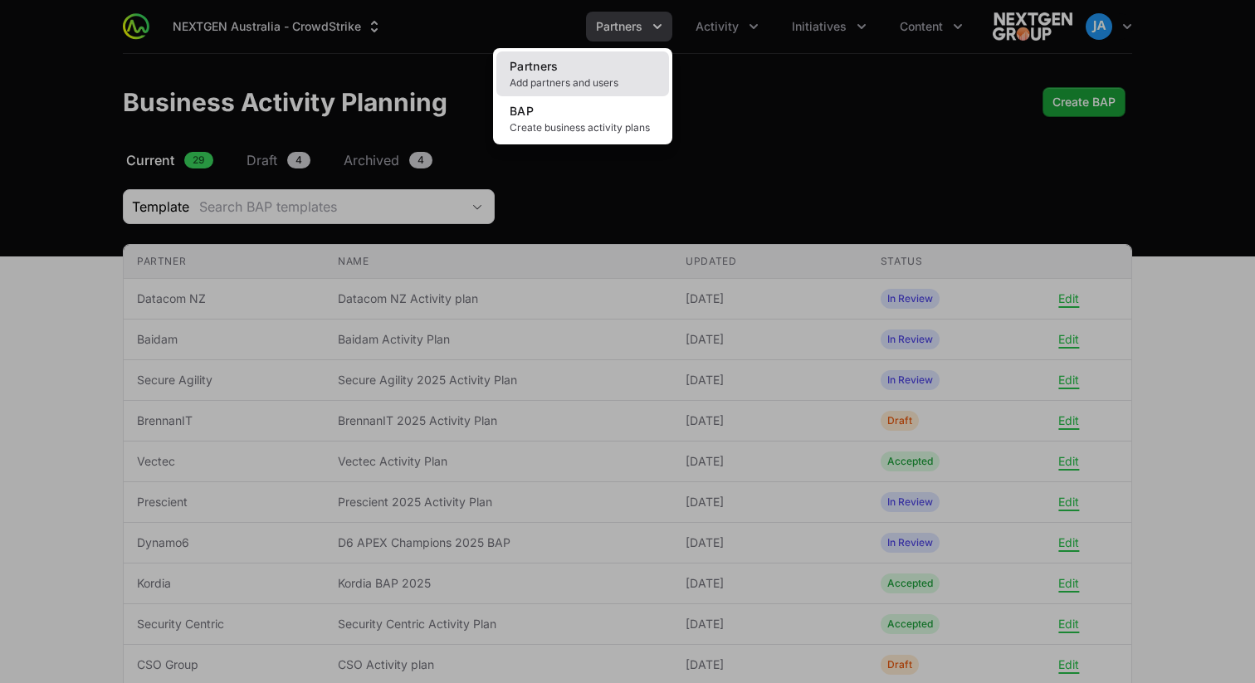
click at [607, 79] on span "Add partners and users" at bounding box center [583, 82] width 146 height 13
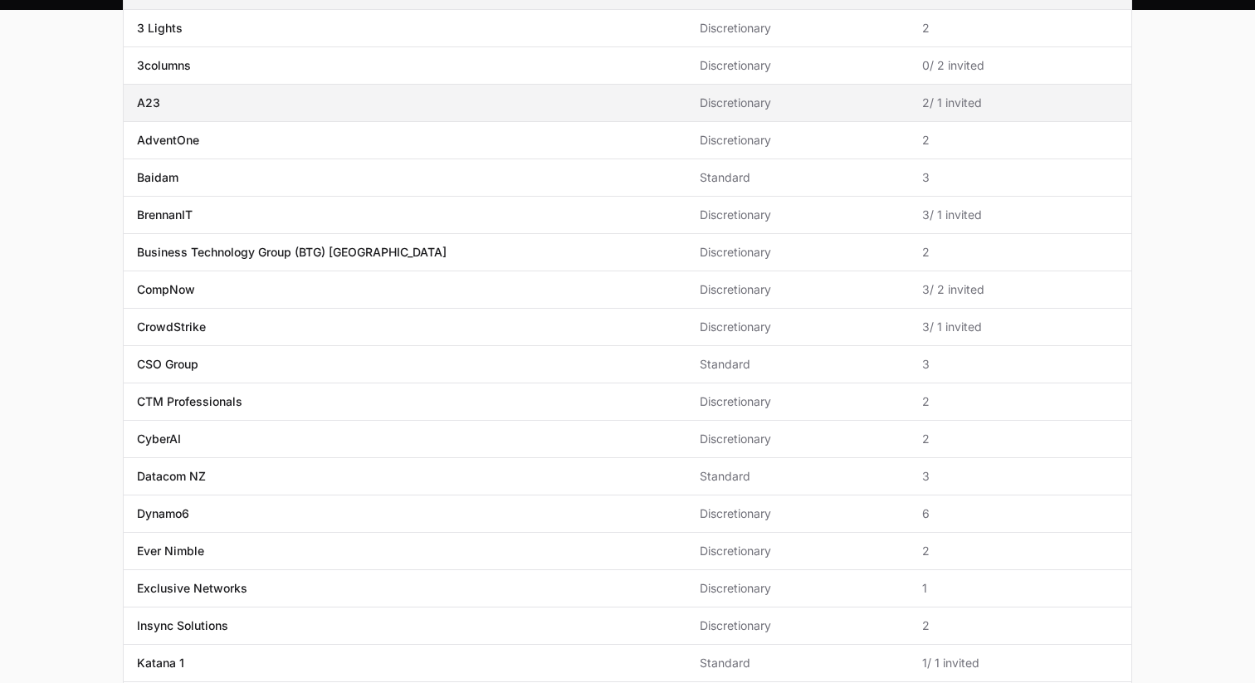
scroll to position [248, 0]
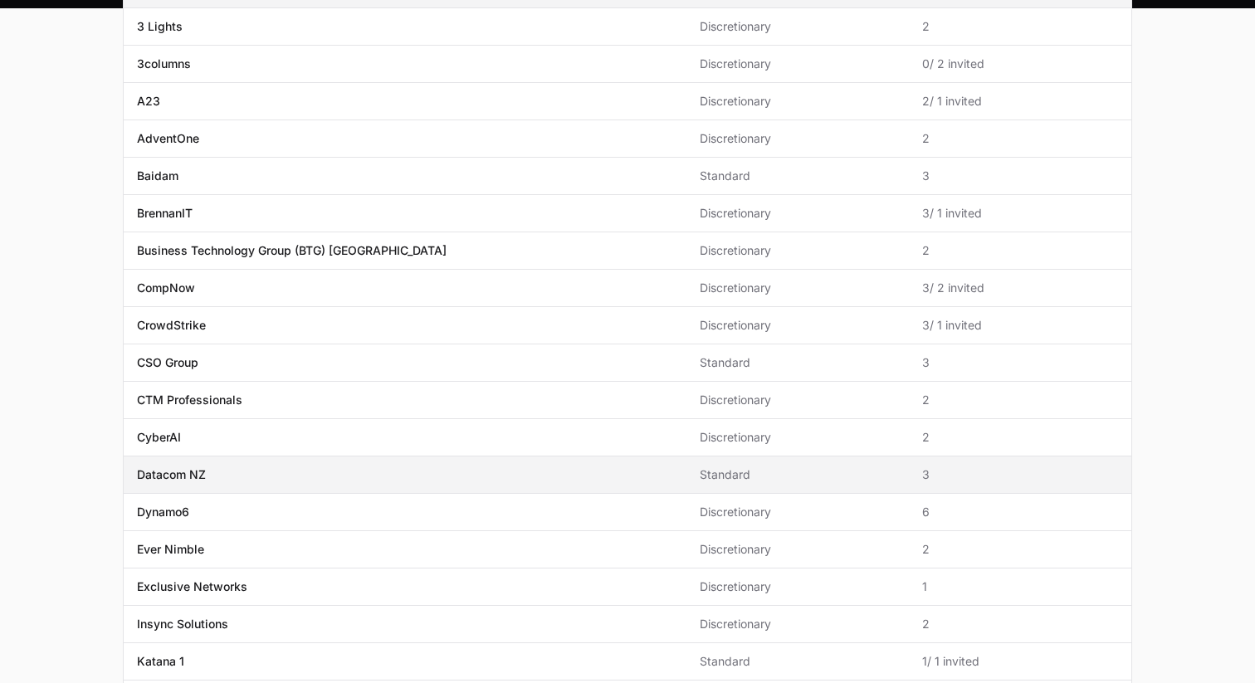
click at [306, 470] on span "Datacom NZ" at bounding box center [405, 475] width 536 height 17
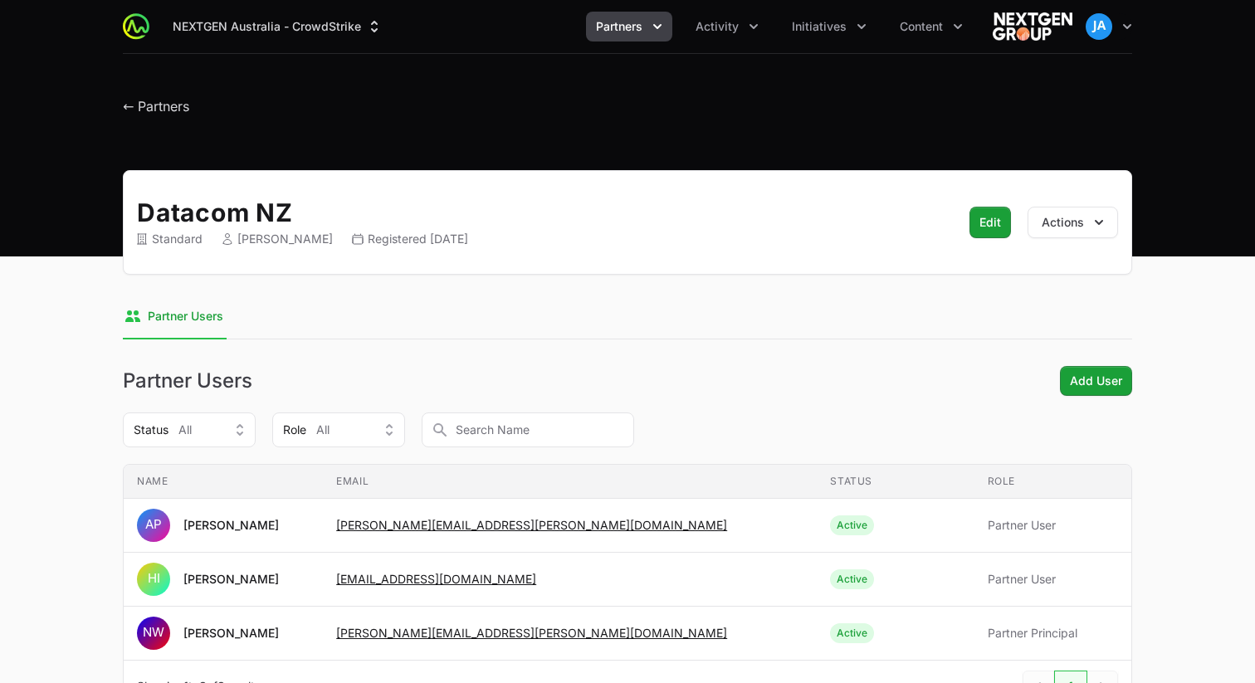
click at [1136, 17] on div "NEXTGEN Australia - CrowdStrike Partners Activity Initiatives Content Open user…" at bounding box center [627, 27] width 1063 height 54
click at [1129, 26] on icon "button" at bounding box center [1127, 26] width 8 height 5
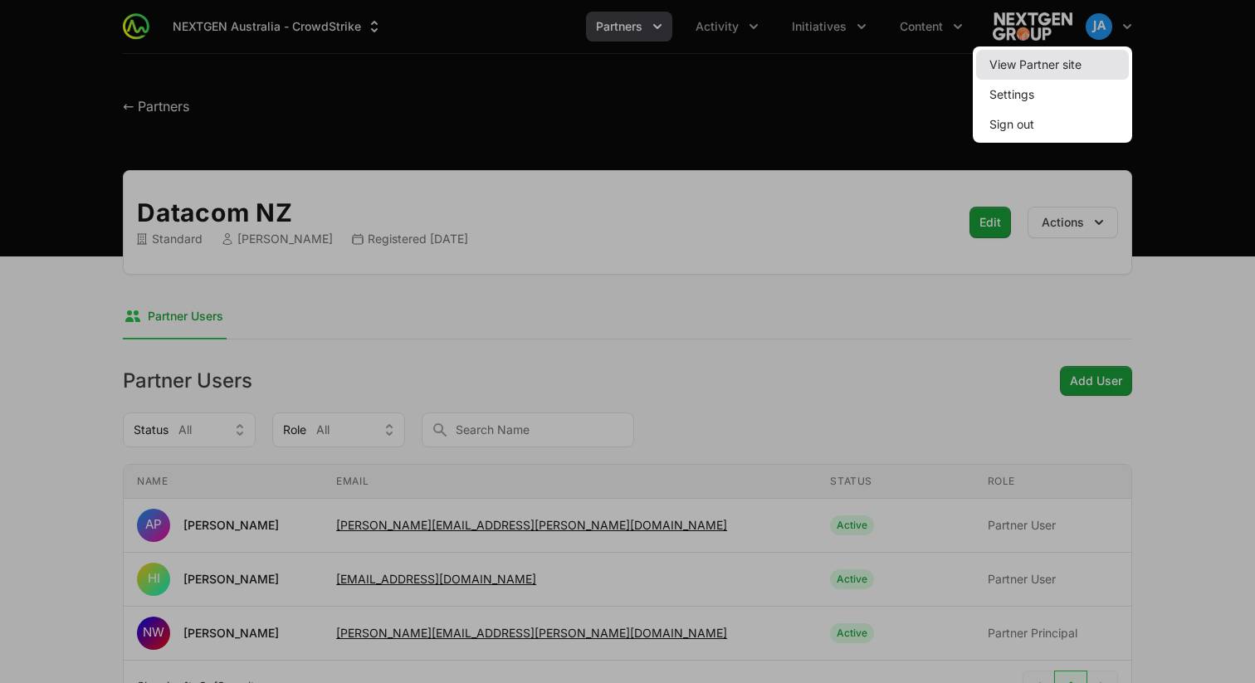
click at [1071, 60] on link "View Partner site" at bounding box center [1052, 65] width 153 height 30
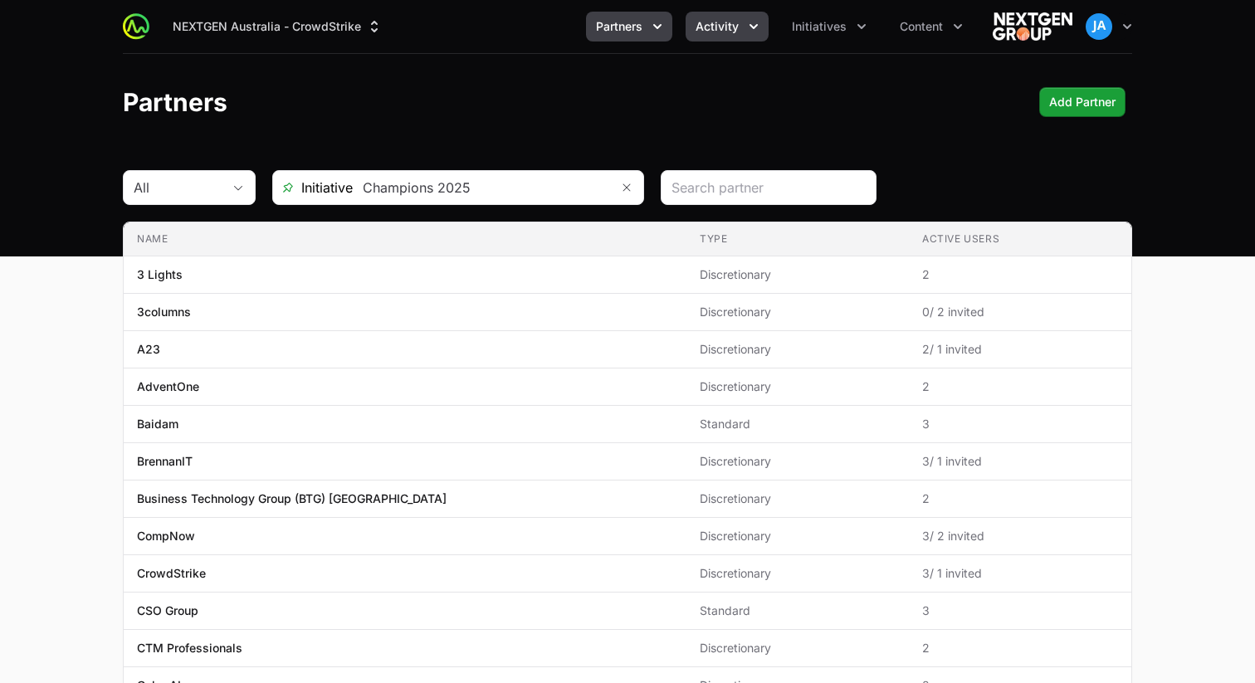
click at [746, 31] on icon "Activity menu" at bounding box center [754, 26] width 17 height 17
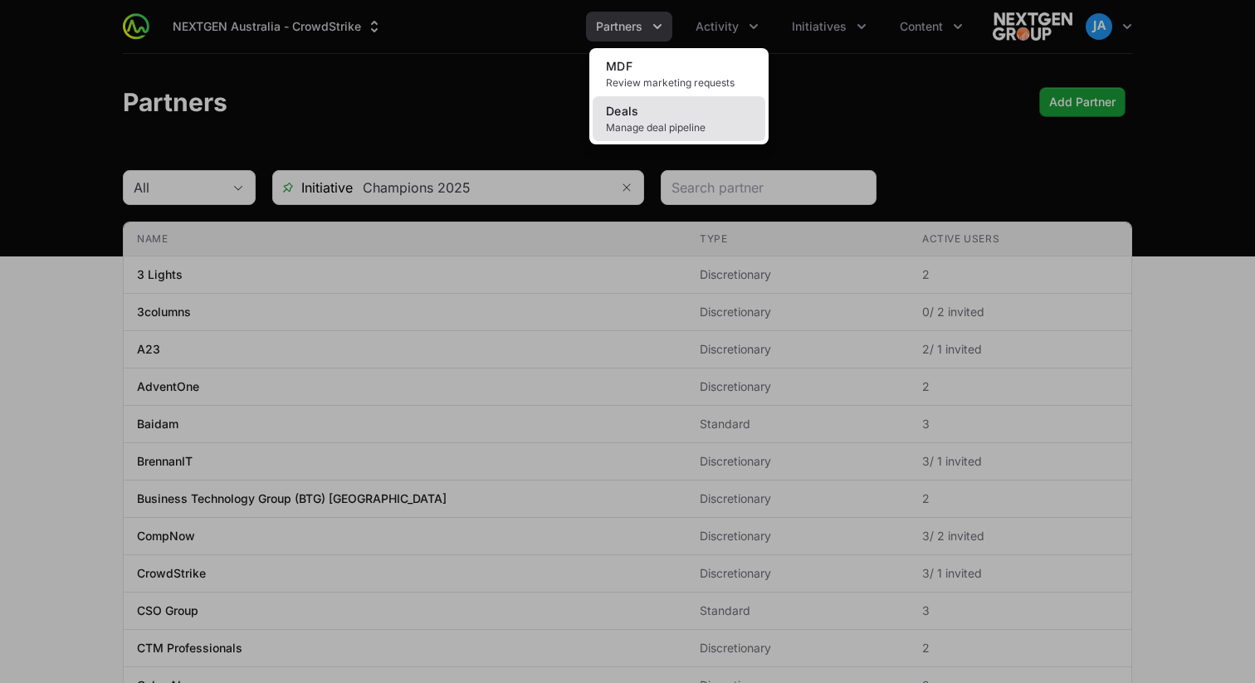
click at [689, 116] on link "Deals Manage deal pipeline" at bounding box center [679, 118] width 173 height 45
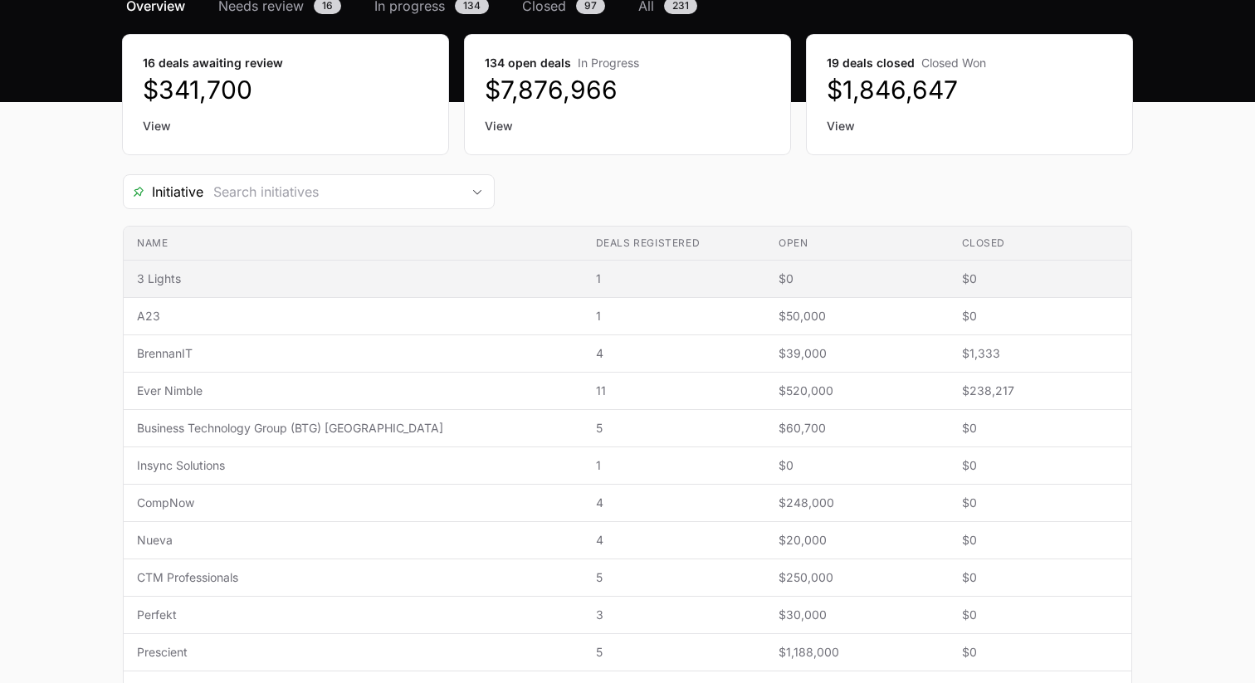
scroll to position [148, 0]
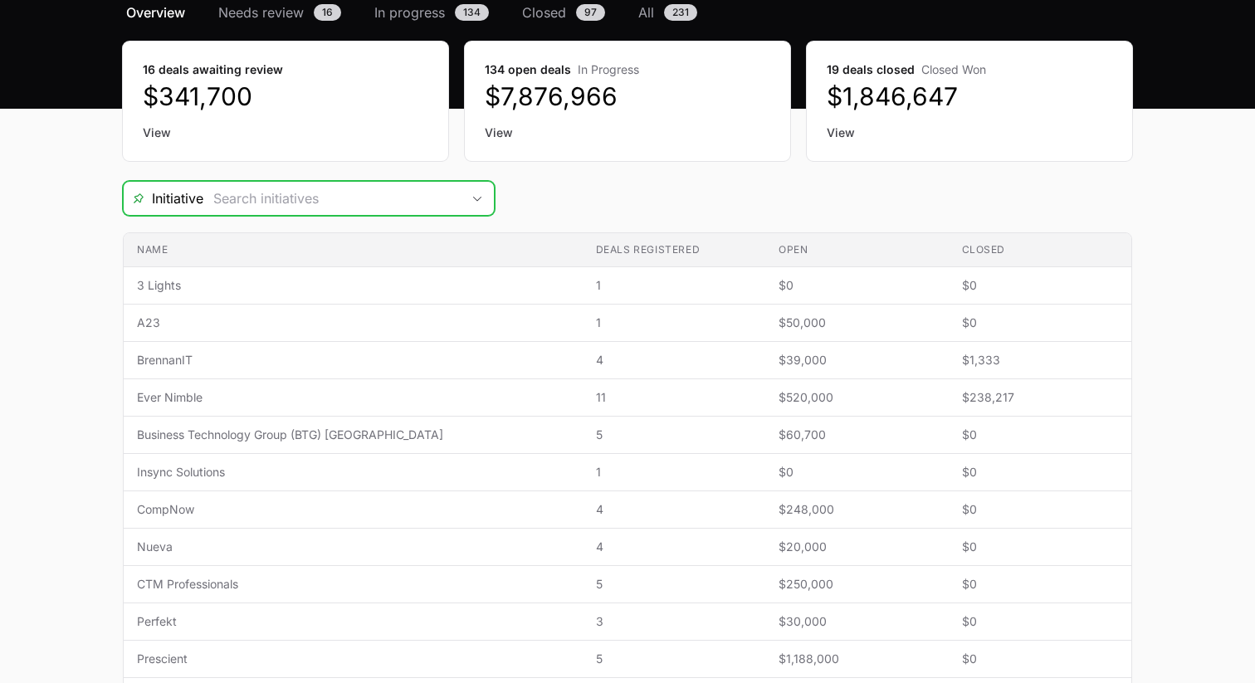
click at [320, 198] on input "Deals Filters" at bounding box center [331, 198] width 257 height 33
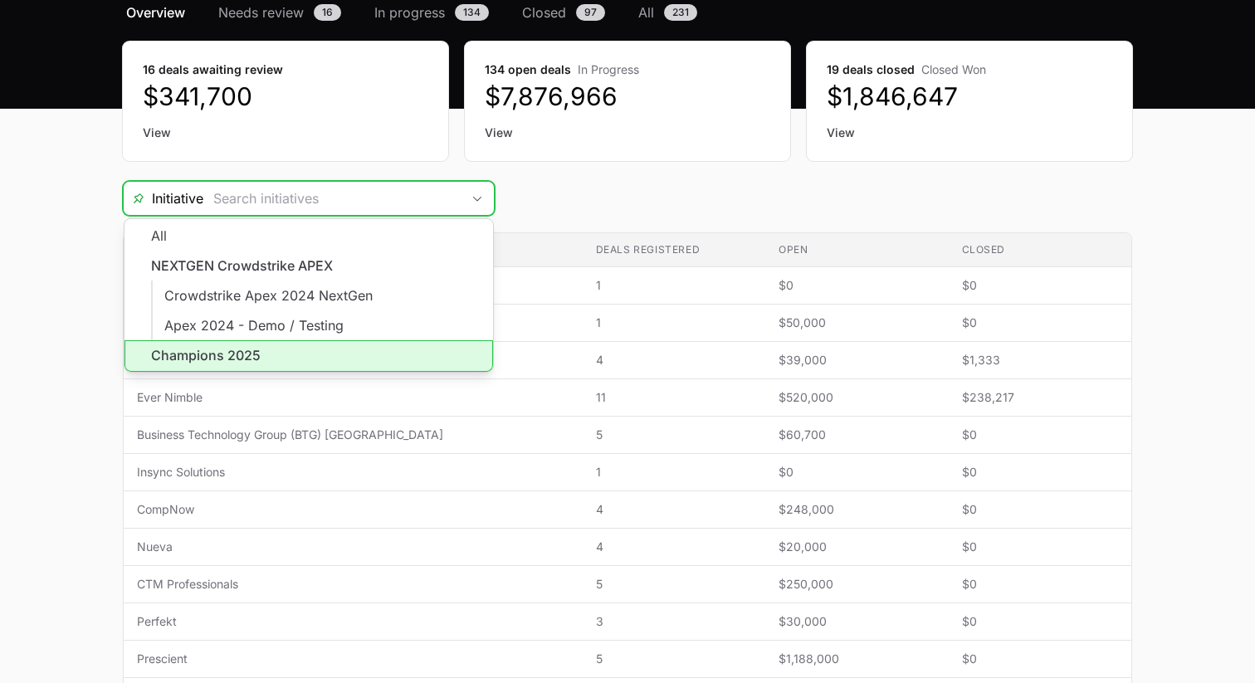
click at [305, 346] on li "Champions 2025" at bounding box center [309, 356] width 369 height 32
type input "Champions 2025"
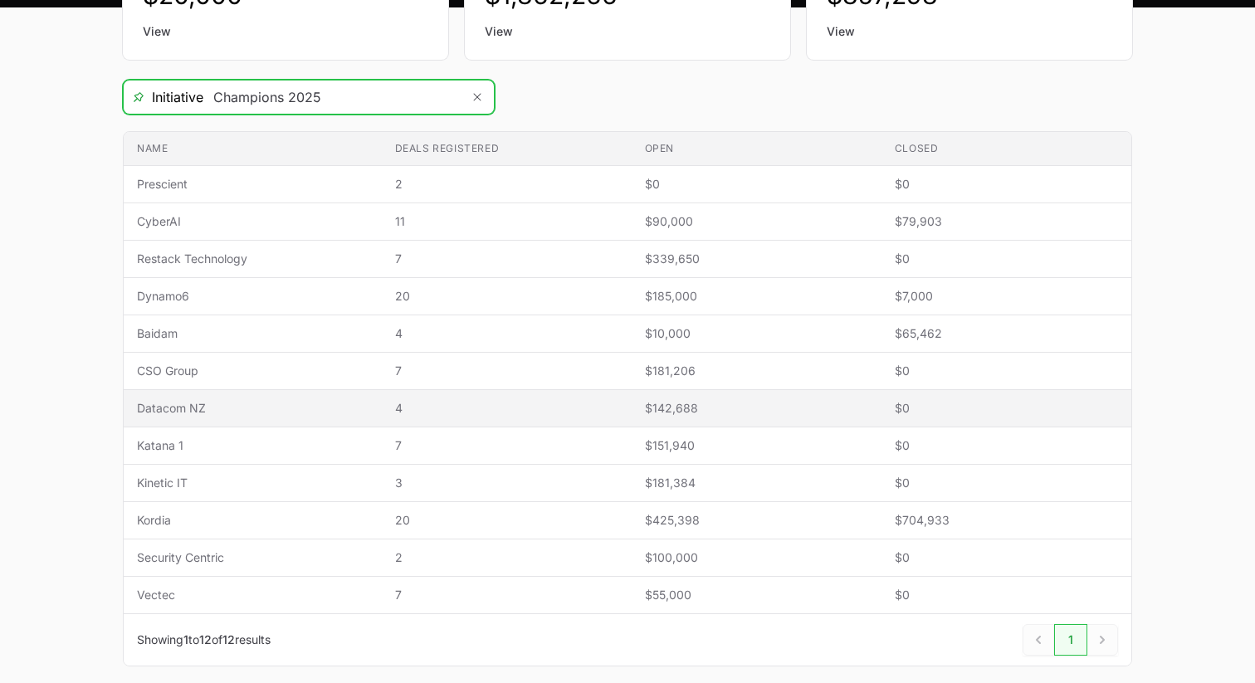
scroll to position [237, 0]
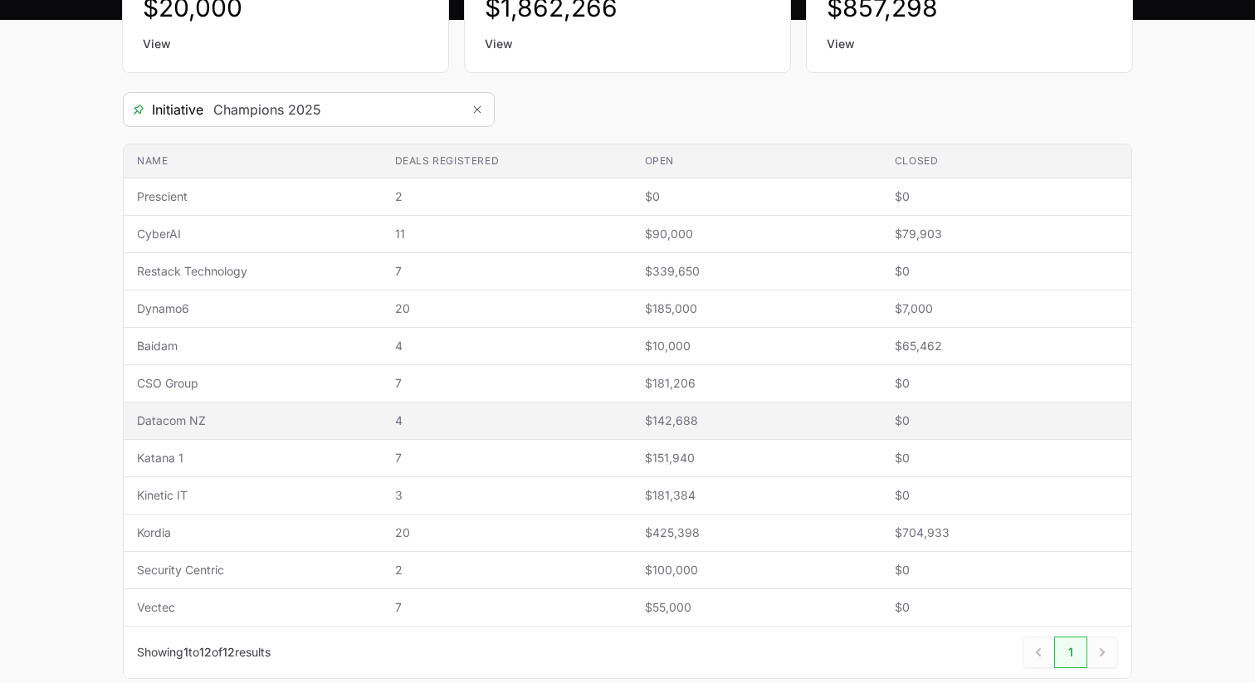
click at [238, 424] on span "Datacom NZ" at bounding box center [253, 421] width 232 height 17
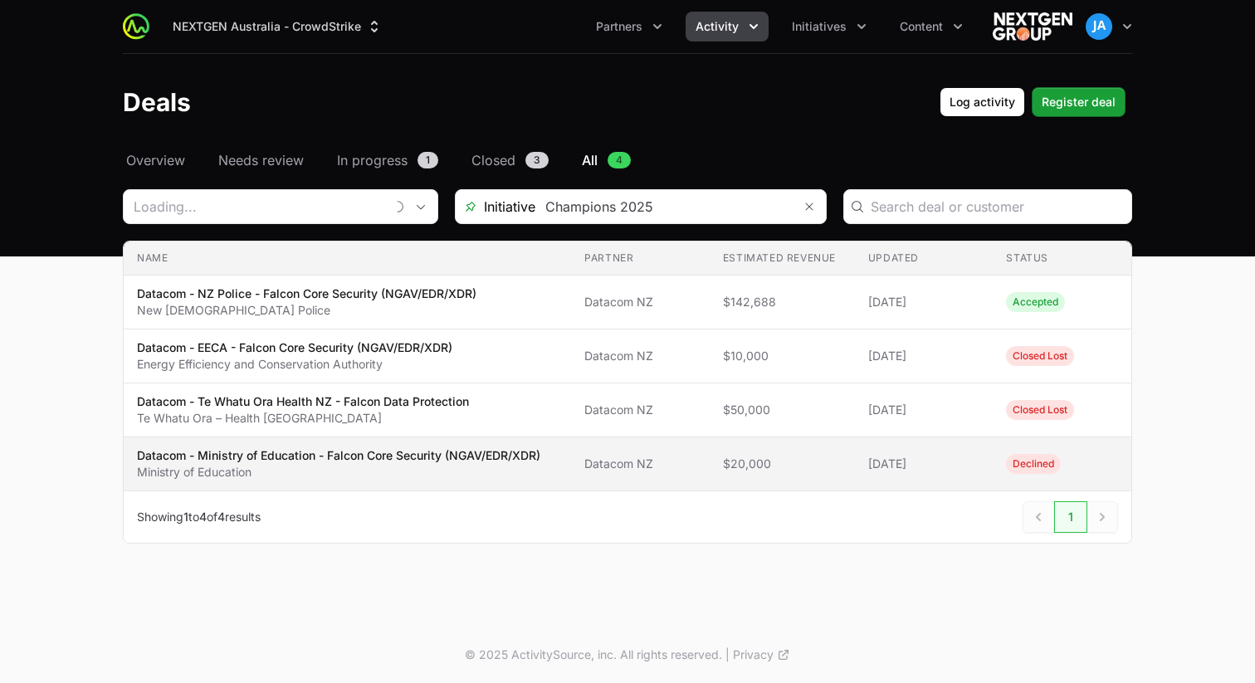
type input "Datacom NZ"
